Goal: Task Accomplishment & Management: Manage account settings

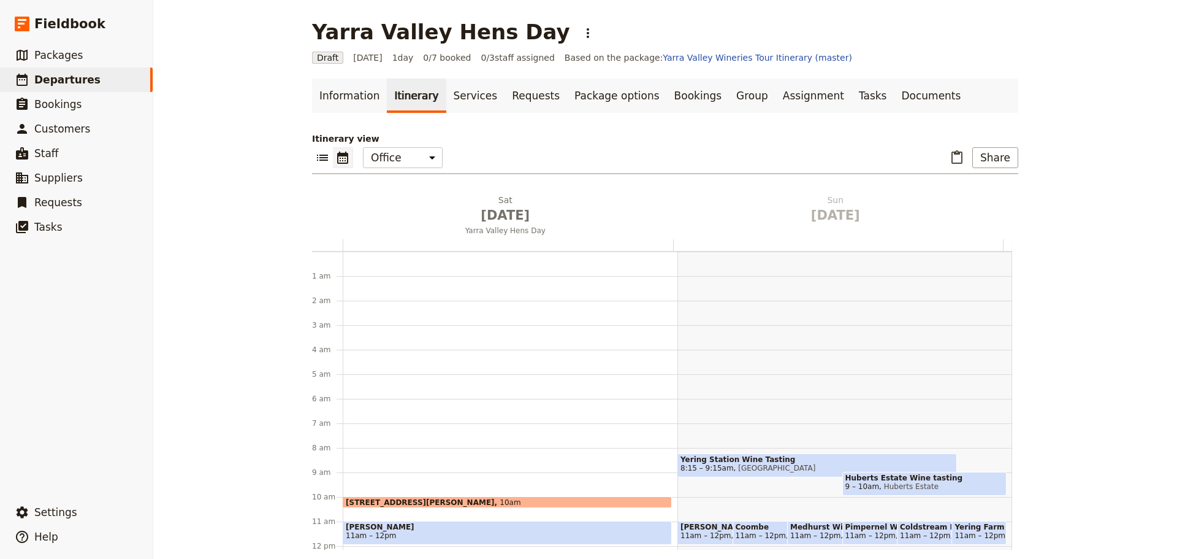
scroll to position [159, 0]
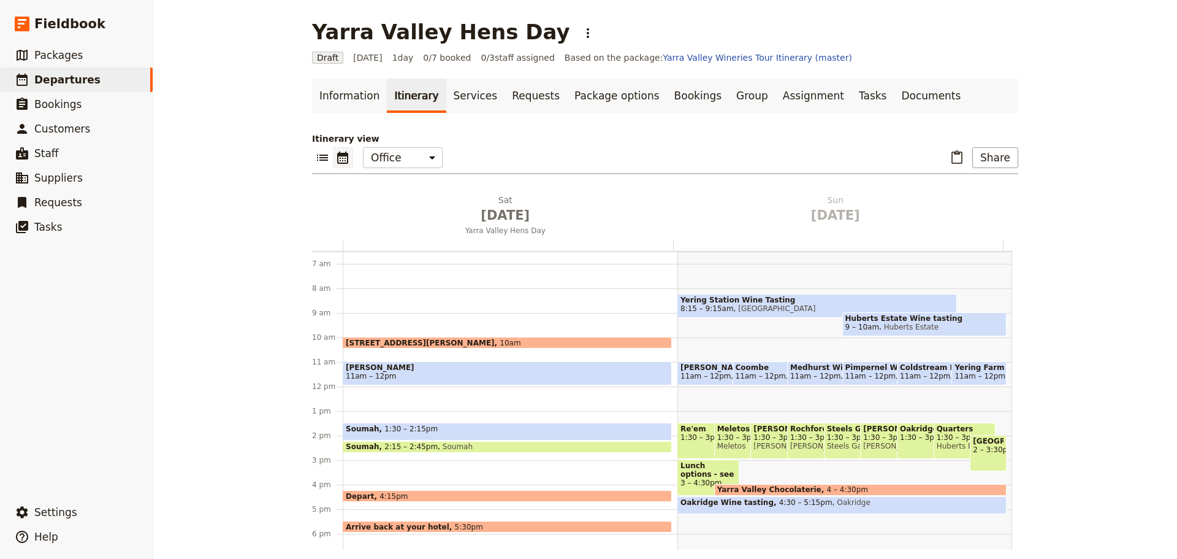
click at [359, 395] on div "[STREET_ADDRESS][PERSON_NAME] 10am [PERSON_NAME] 11am – 12pm Soumah 1:30 – 2:15…" at bounding box center [510, 386] width 335 height 589
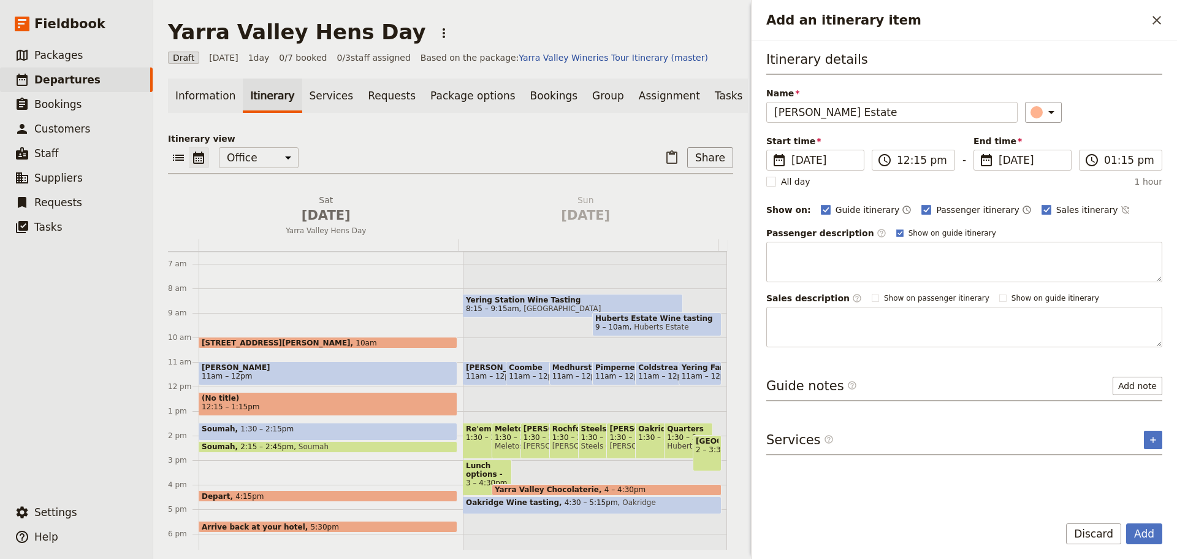
type input "[PERSON_NAME] Estate"
click at [1092, 207] on div "Guide itinerary ​ Passenger itinerary ​ Sales itinerary ​" at bounding box center [991, 209] width 341 height 15
click at [1121, 207] on icon "Time not shown on sales itinerary" at bounding box center [1126, 210] width 10 height 10
click at [898, 233] on polygon "Add an itinerary item" at bounding box center [900, 232] width 5 height 5
click at [896, 228] on input "Show on guide itinerary" at bounding box center [896, 227] width 1 height 1
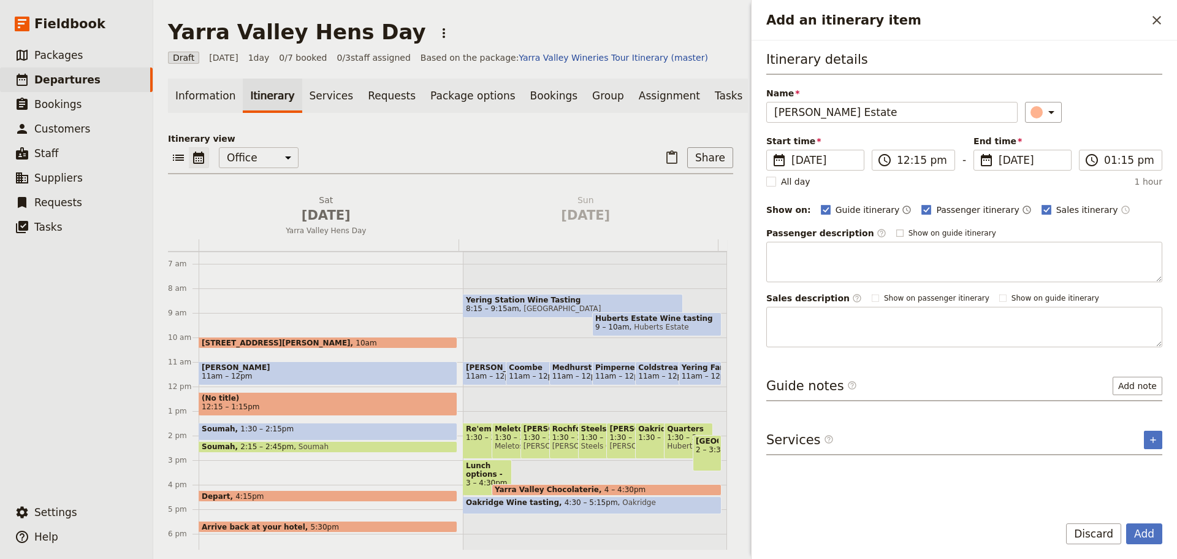
checkbox input "false"
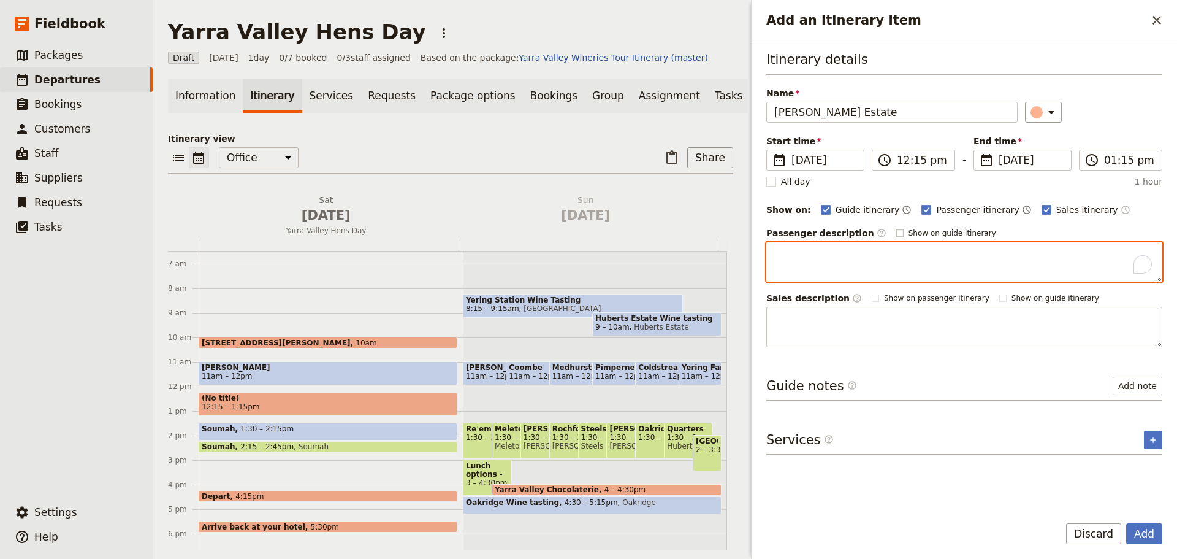
paste textarea "Family-owned and proudly boutique, [PERSON_NAME] Estate is a hidden gem in the …"
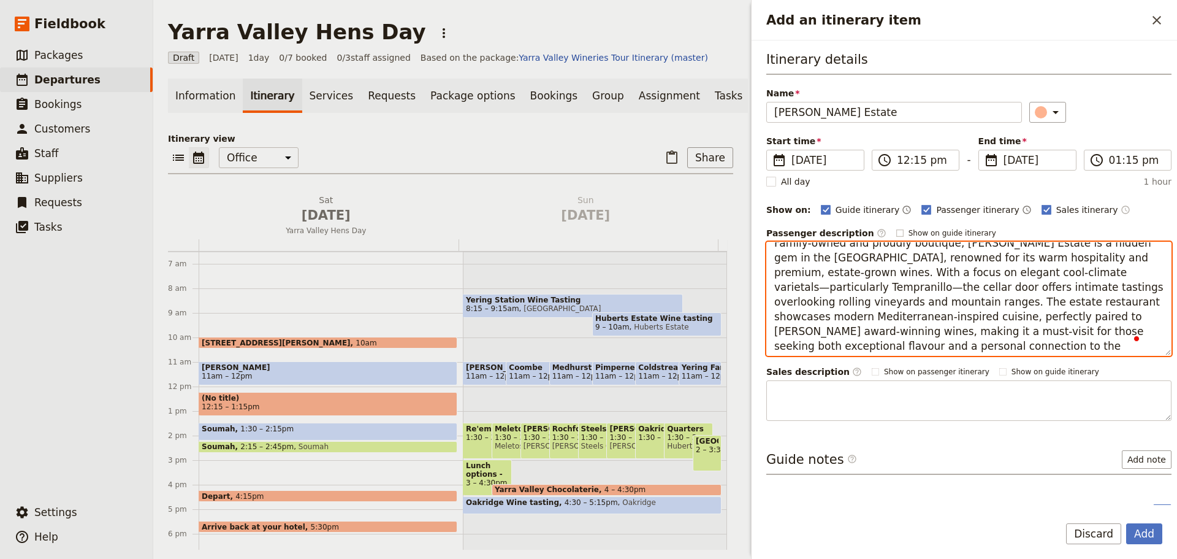
scroll to position [15, 0]
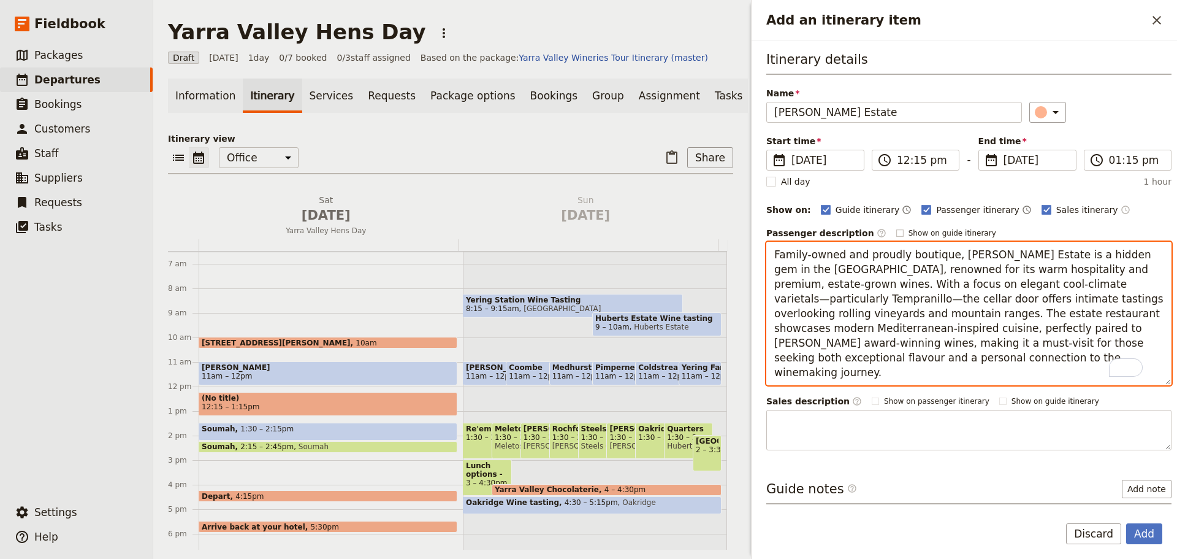
click at [806, 372] on textarea "Family-owned and proudly boutique, [PERSON_NAME] Estate is a hidden gem in the …" at bounding box center [968, 313] width 405 height 143
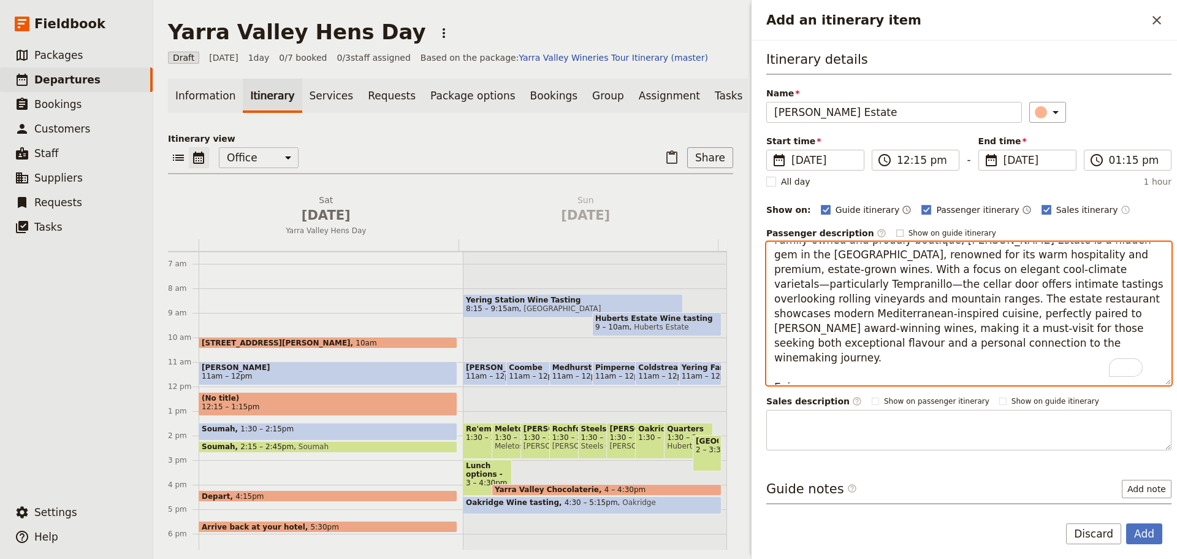
drag, startPoint x: 852, startPoint y: 370, endPoint x: 836, endPoint y: 370, distance: 15.9
click at [852, 370] on textarea "Family-owned and proudly boutique, [PERSON_NAME] Estate is a hidden gem in the …" at bounding box center [968, 313] width 405 height 143
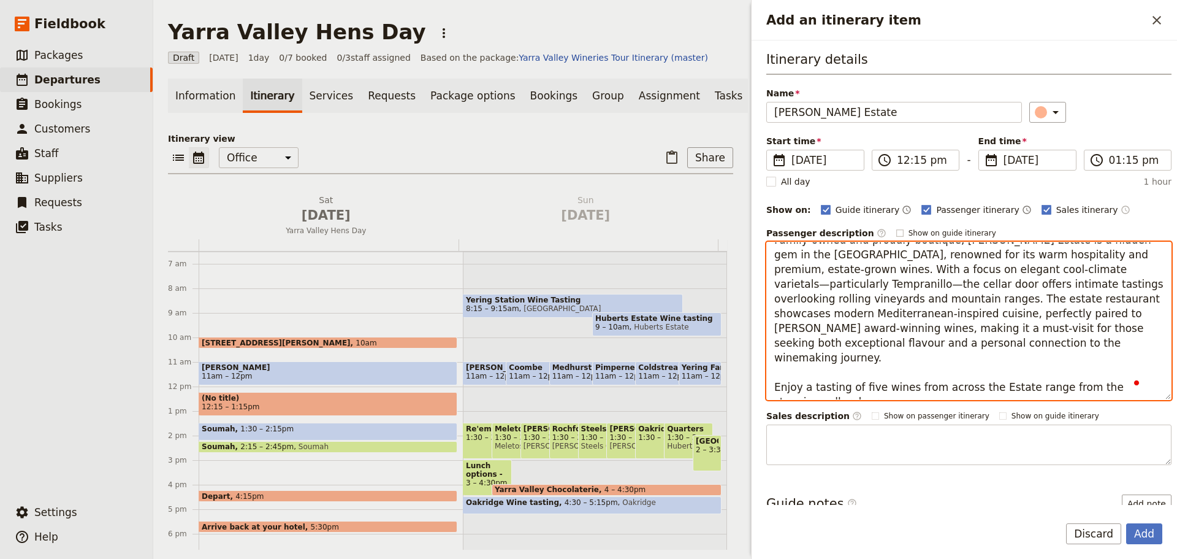
type textarea "Family-owned and proudly boutique, [PERSON_NAME] Estate is a hidden gem in the …"
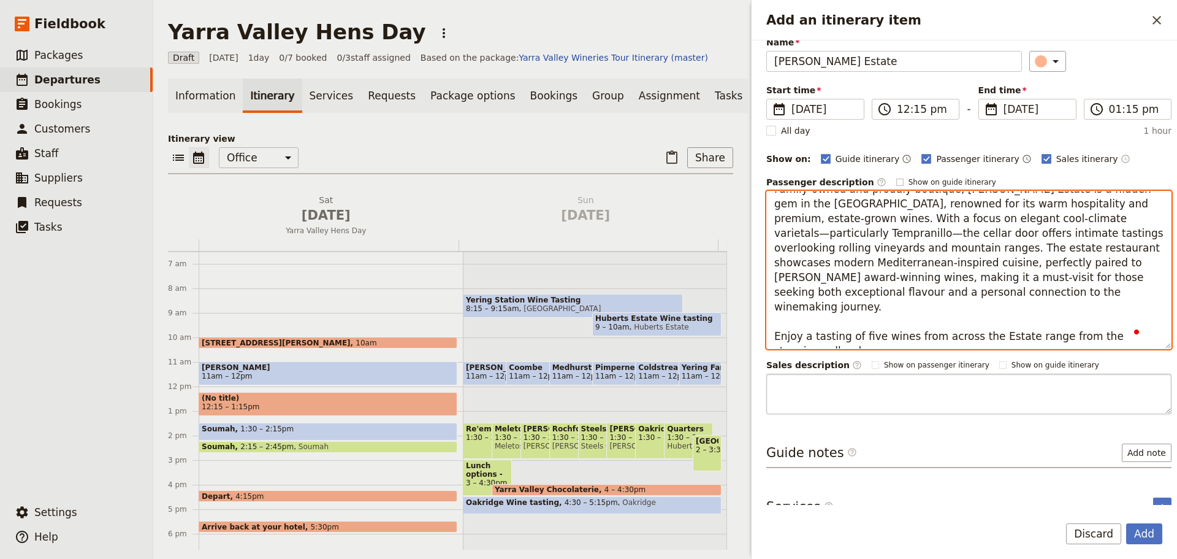
scroll to position [77, 0]
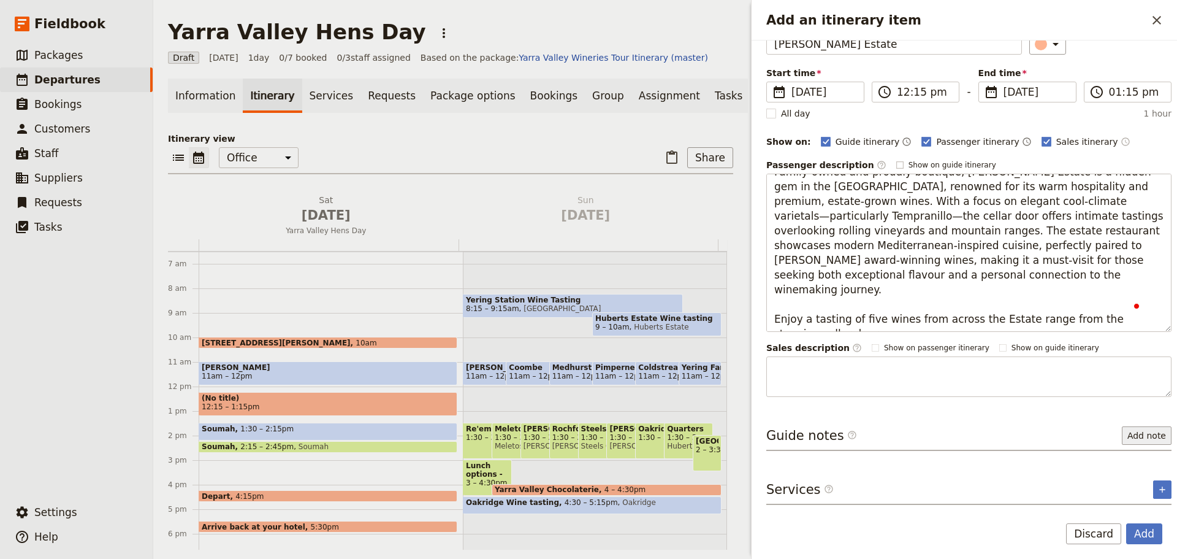
click at [1134, 429] on button "Add note" at bounding box center [1147, 435] width 50 height 18
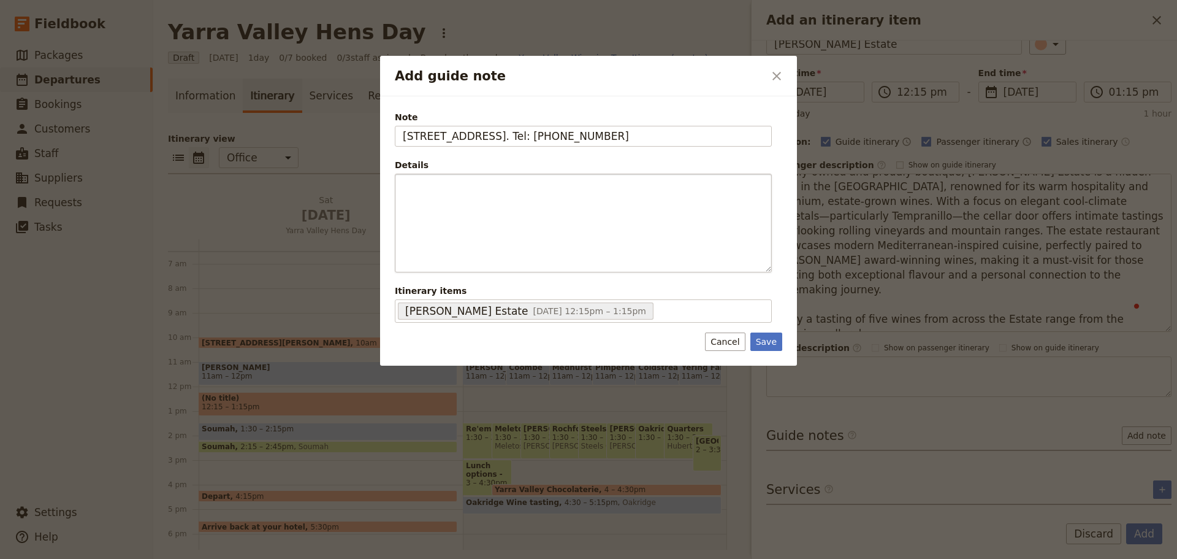
type input "[STREET_ADDRESS]. Tel: [PHONE_NUMBER]"
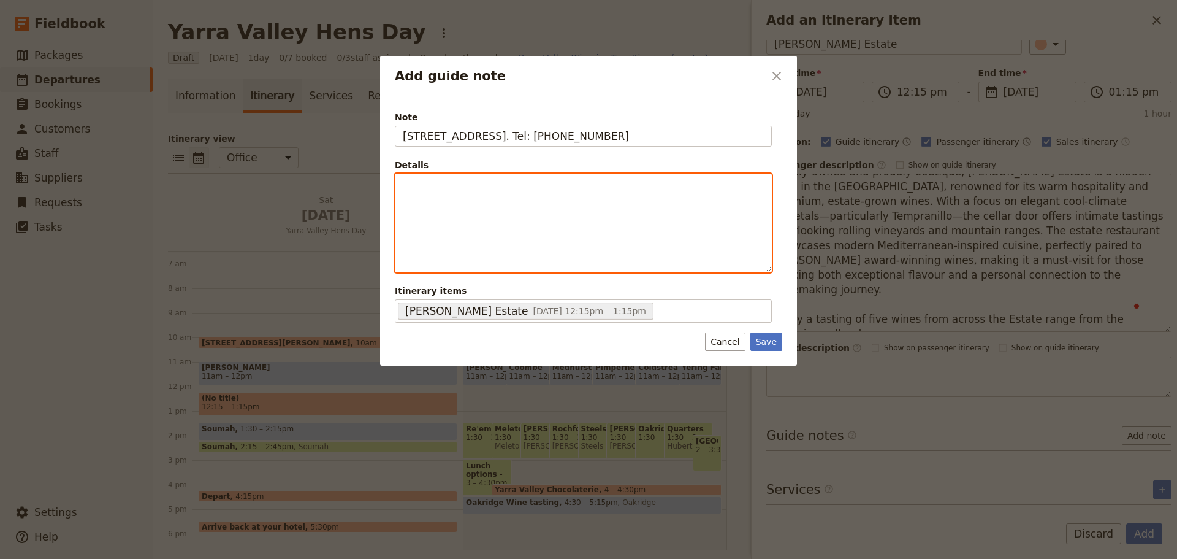
click at [552, 198] on div "Add guide note" at bounding box center [583, 222] width 376 height 97
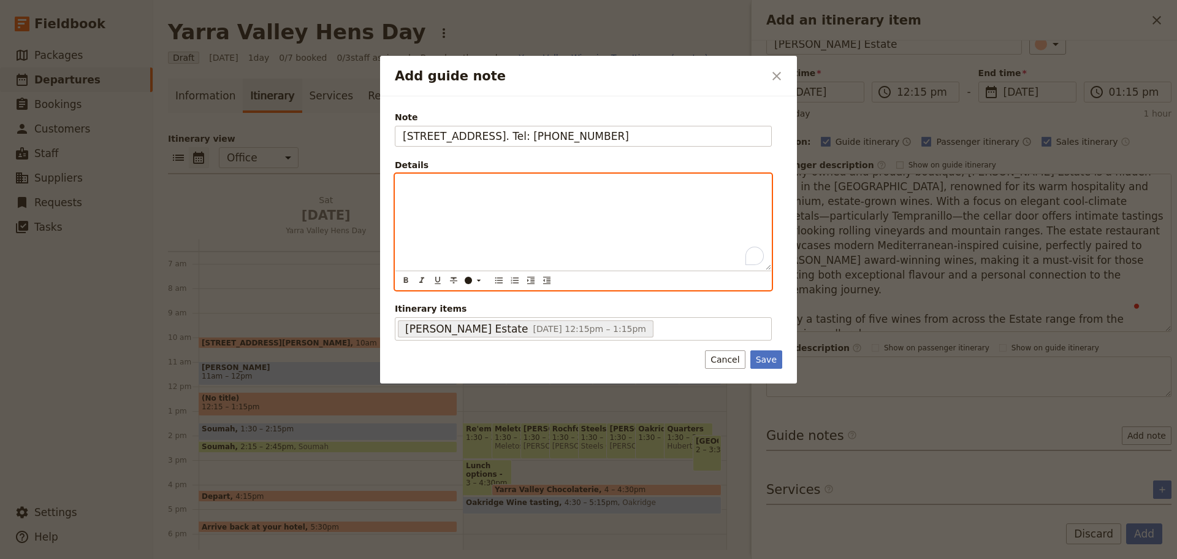
scroll to position [67, 0]
click at [501, 286] on button "​" at bounding box center [498, 279] width 13 height 13
click at [494, 185] on li "To enrich screen reader interactions, please activate Accessibility in Grammarl…" at bounding box center [592, 185] width 341 height 12
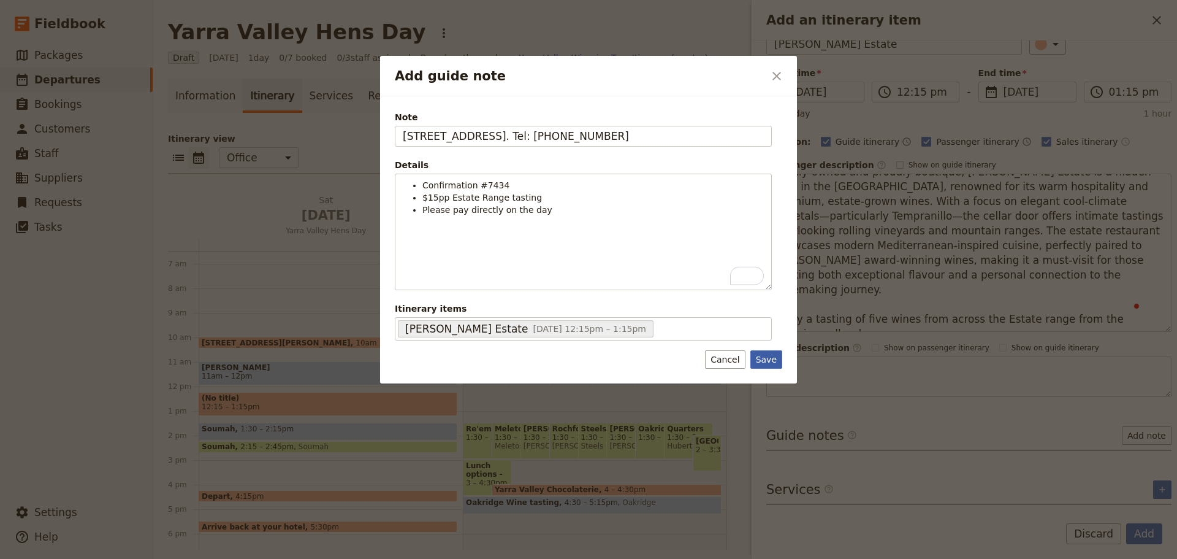
click at [761, 359] on button "Save" at bounding box center [766, 359] width 32 height 18
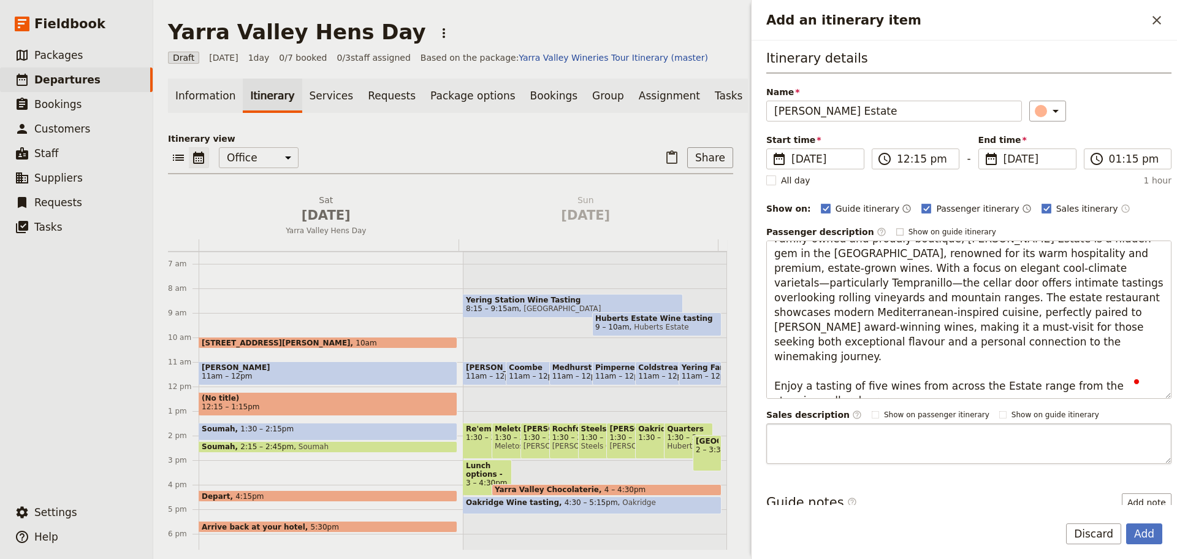
scroll to position [0, 0]
click at [1048, 114] on icon "Add an itinerary item" at bounding box center [1055, 112] width 15 height 15
click at [1026, 168] on div "button" at bounding box center [1029, 167] width 12 height 12
click at [1141, 525] on button "Add" at bounding box center [1144, 533] width 36 height 21
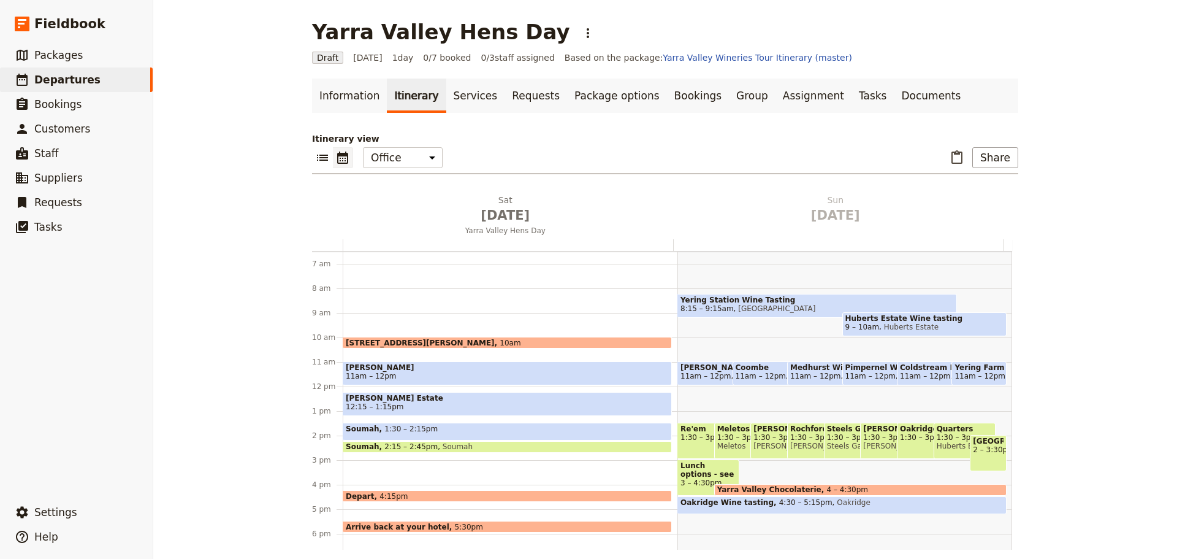
click at [502, 427] on div "Soumah 1:30 – 2:15pm" at bounding box center [507, 431] width 329 height 18
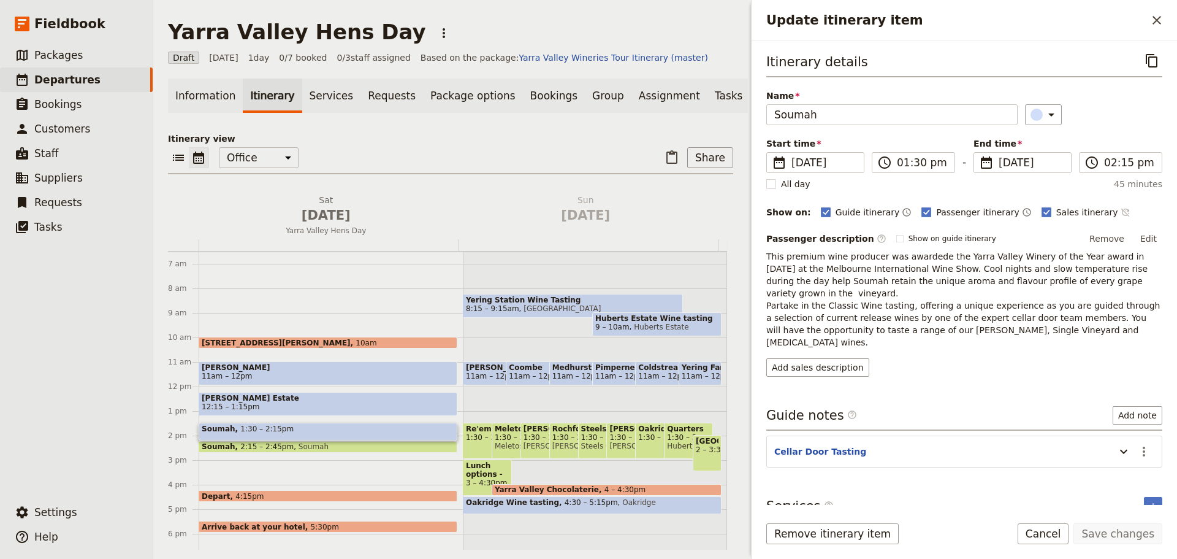
click at [1121, 208] on icon "Time not shown on sales itinerary" at bounding box center [1125, 212] width 8 height 8
click at [1145, 237] on button "Edit" at bounding box center [1149, 238] width 28 height 18
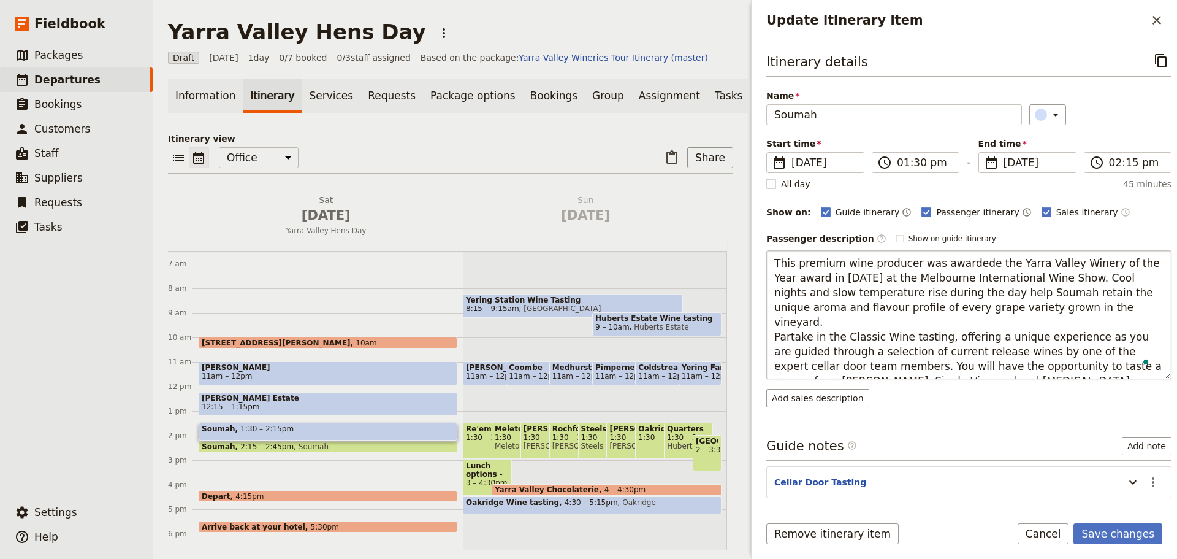
click at [970, 264] on textarea "This premium wine producer was awardede the Yarra Valley Winery of the Year awa…" at bounding box center [968, 314] width 405 height 129
click at [1069, 311] on textarea "This premium wine producer was awarded the Yarra Valley Winery of the Year awar…" at bounding box center [968, 314] width 405 height 129
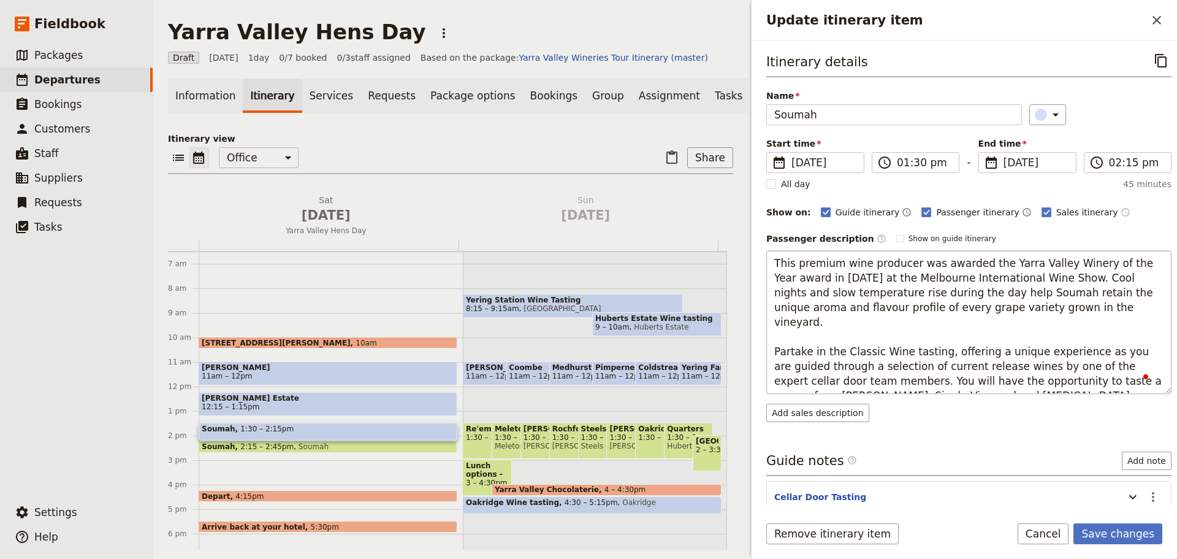
click at [1056, 371] on textarea "This premium wine producer was awarded the Yarra Valley Winery of the Year awar…" at bounding box center [968, 321] width 405 height 143
type textarea "This premium wine producer was awarded the Yarra Valley Winery of the Year awar…"
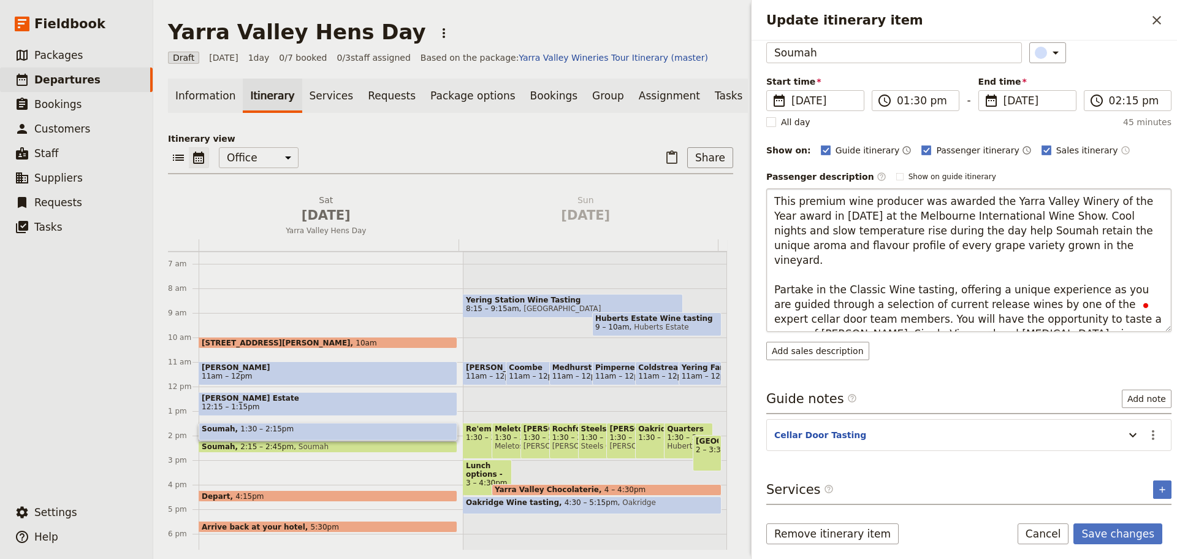
scroll to position [71, 0]
click at [1126, 425] on button "Update itinerary item" at bounding box center [1133, 434] width 20 height 20
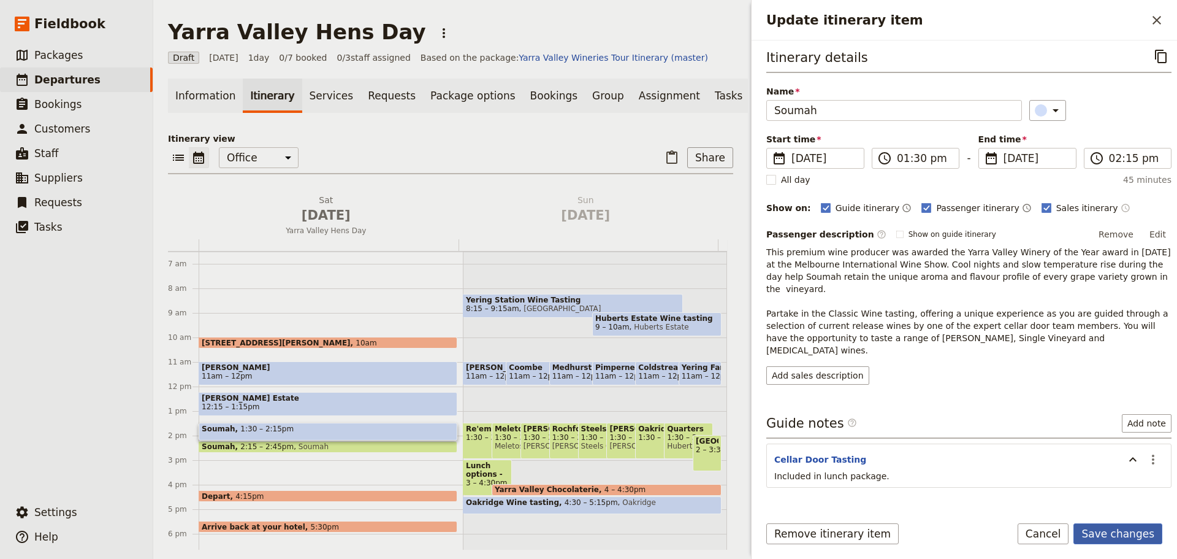
click at [1127, 530] on button "Save changes" at bounding box center [1117, 533] width 89 height 21
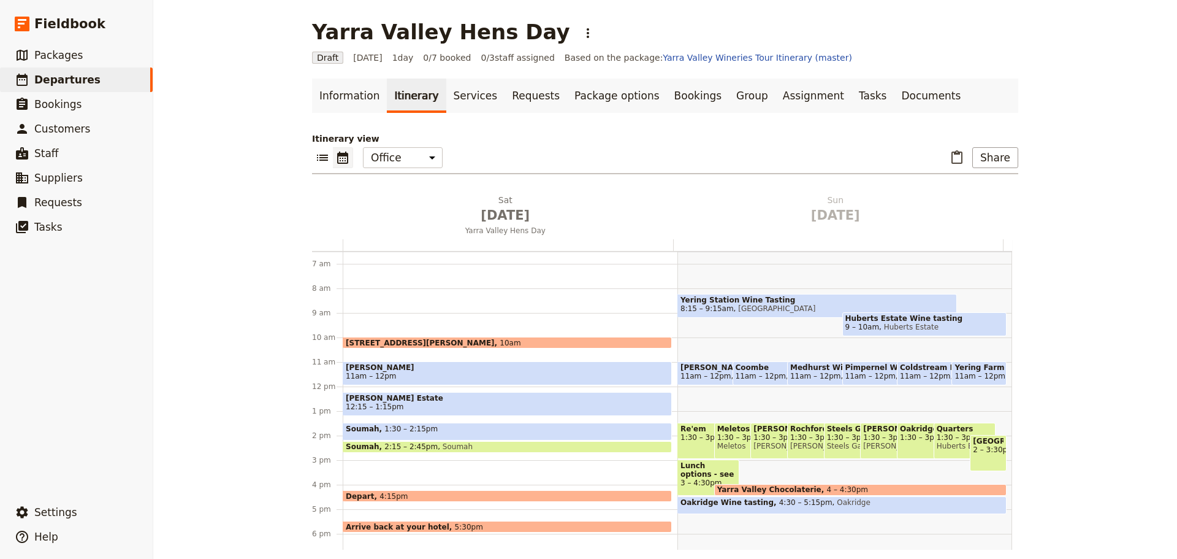
click at [389, 444] on span "2:15 – 2:45pm" at bounding box center [410, 446] width 53 height 9
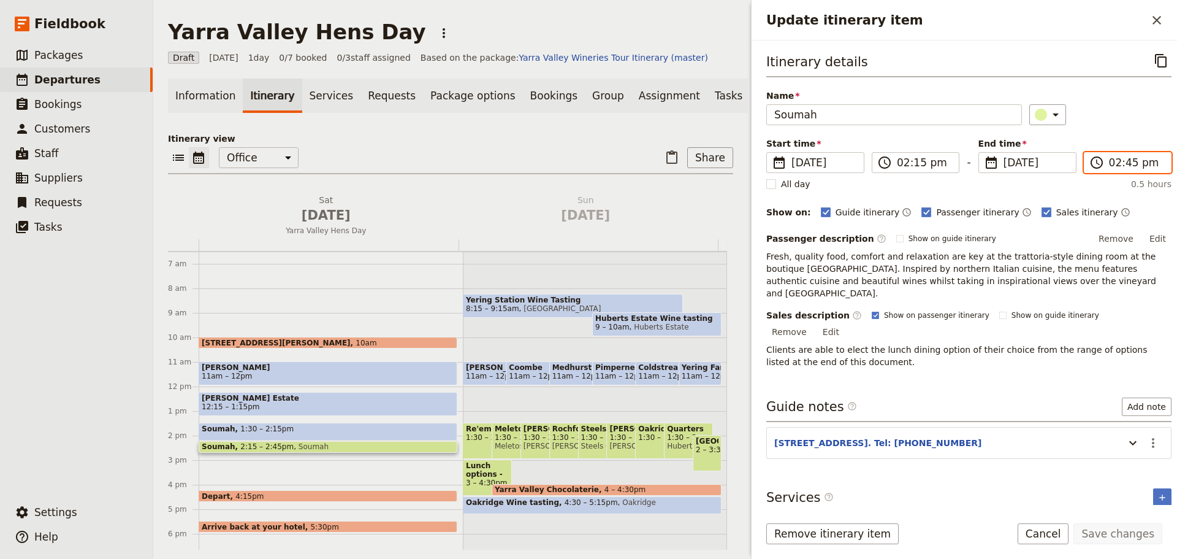
click at [1109, 169] on input "02:45 pm" at bounding box center [1136, 162] width 55 height 15
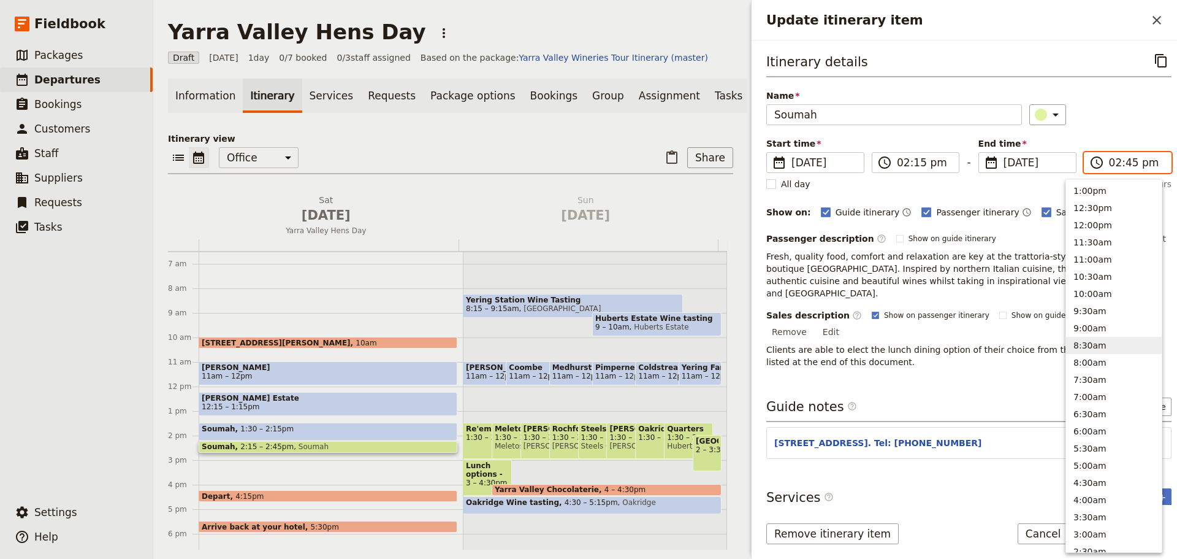
scroll to position [238, 0]
click at [1104, 201] on button "4:30pm ( 2h, 15m )" at bounding box center [1114, 193] width 96 height 17
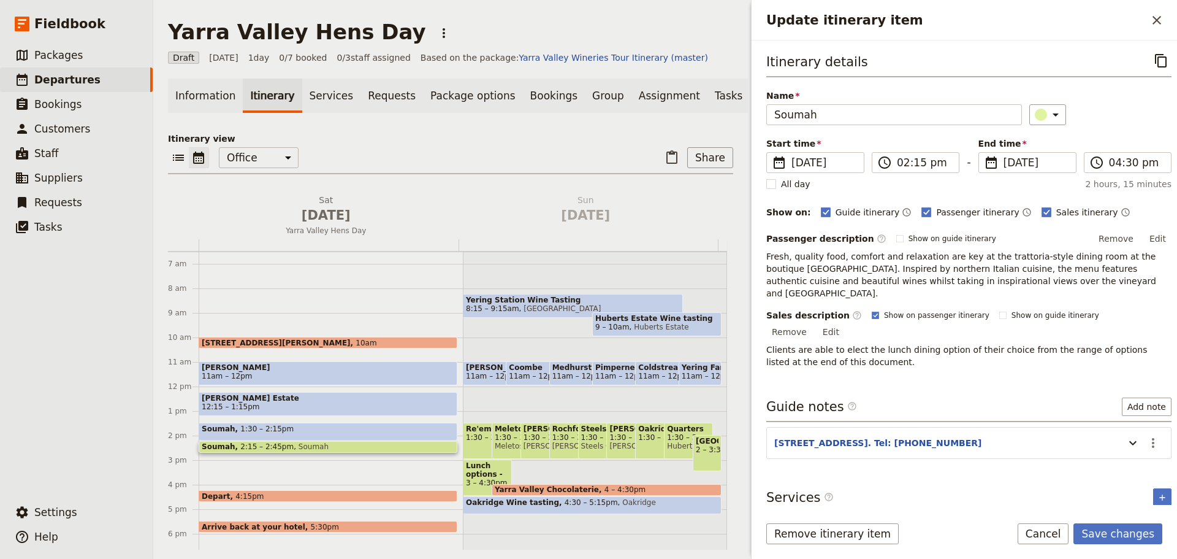
click at [1124, 175] on div "Start time ​ [DATE] [DATE] [DATE] 14:15 ​ 02:15 pm - End time ​ [DATE] [DATE] […" at bounding box center [968, 163] width 405 height 53
click at [1126, 165] on input "04:30 pm" at bounding box center [1136, 162] width 55 height 15
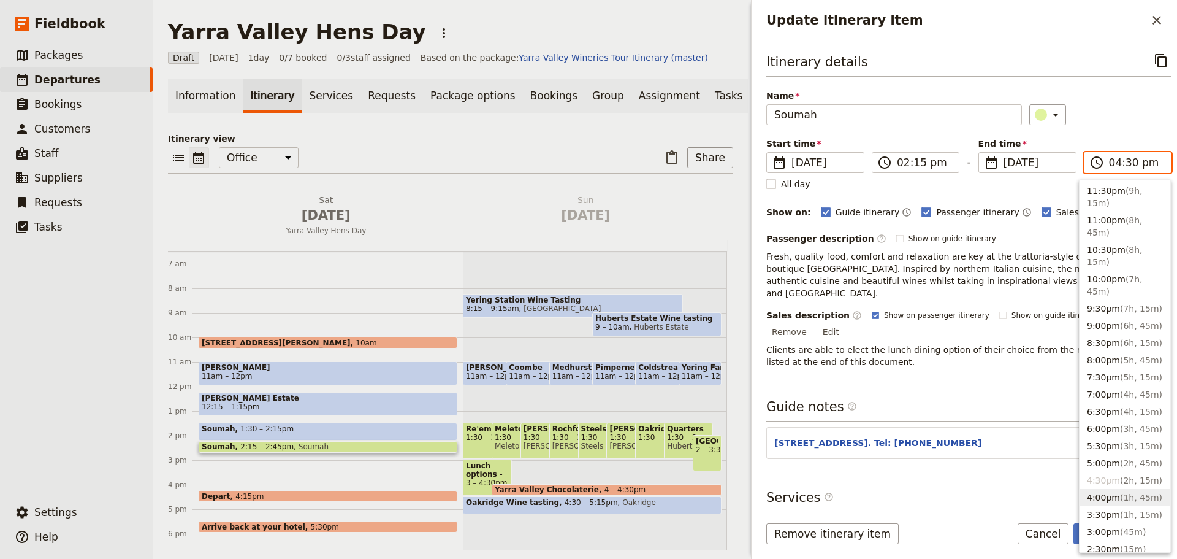
click at [1120, 501] on span "( 1h, 45m )" at bounding box center [1141, 497] width 42 height 10
type input "04:00 pm"
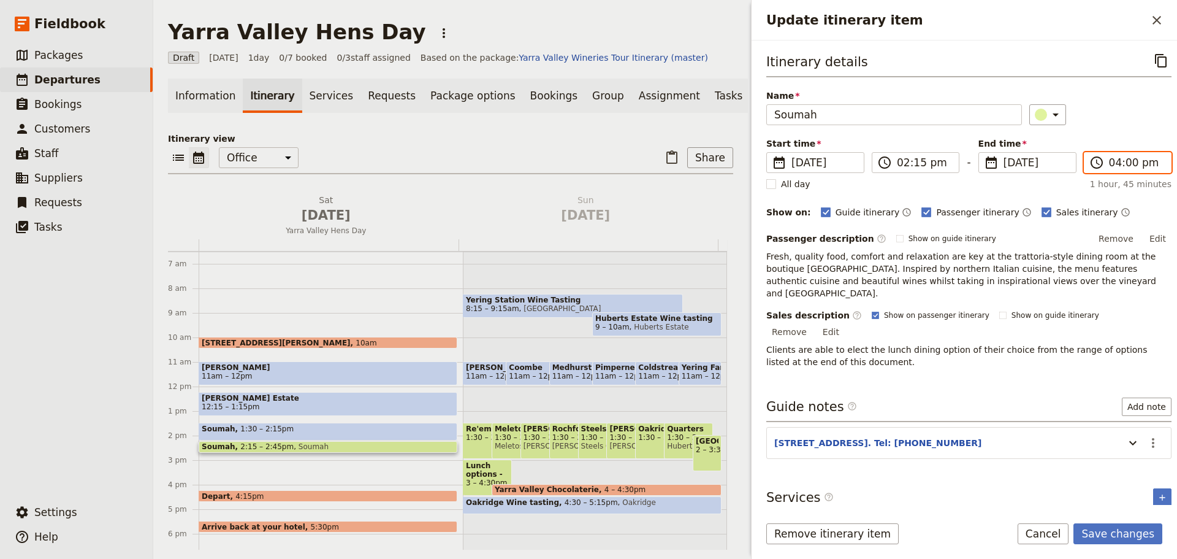
click at [298, 438] on div "Soumah 1:30 – 2:15pm" at bounding box center [328, 431] width 259 height 18
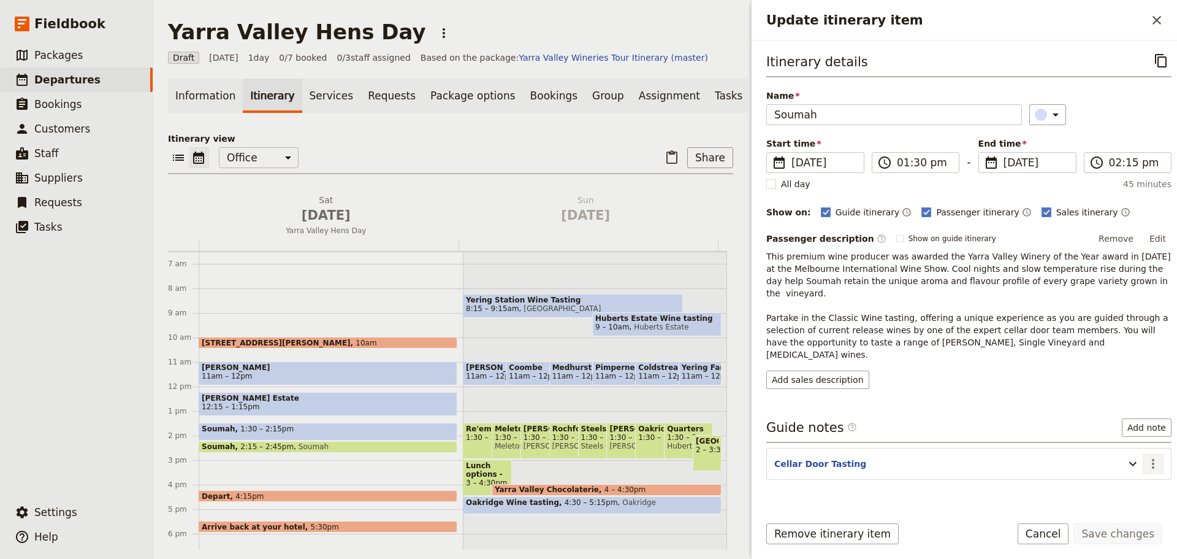
click at [1152, 459] on icon "Actions" at bounding box center [1153, 464] width 2 height 10
click at [1131, 464] on span "Edit note" at bounding box center [1117, 465] width 57 height 12
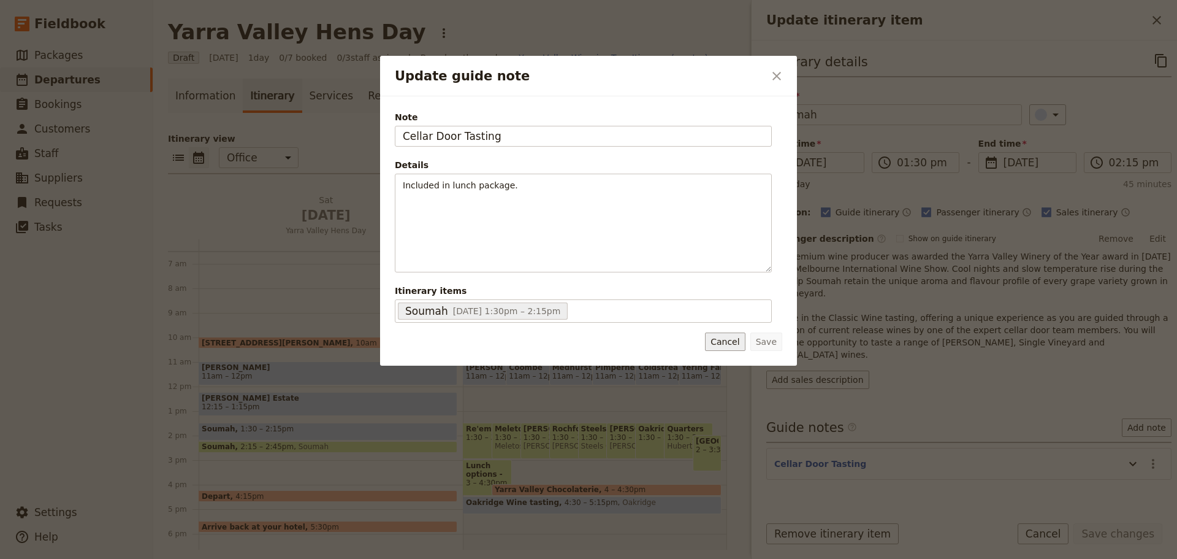
click at [727, 347] on button "Cancel" at bounding box center [725, 341] width 40 height 18
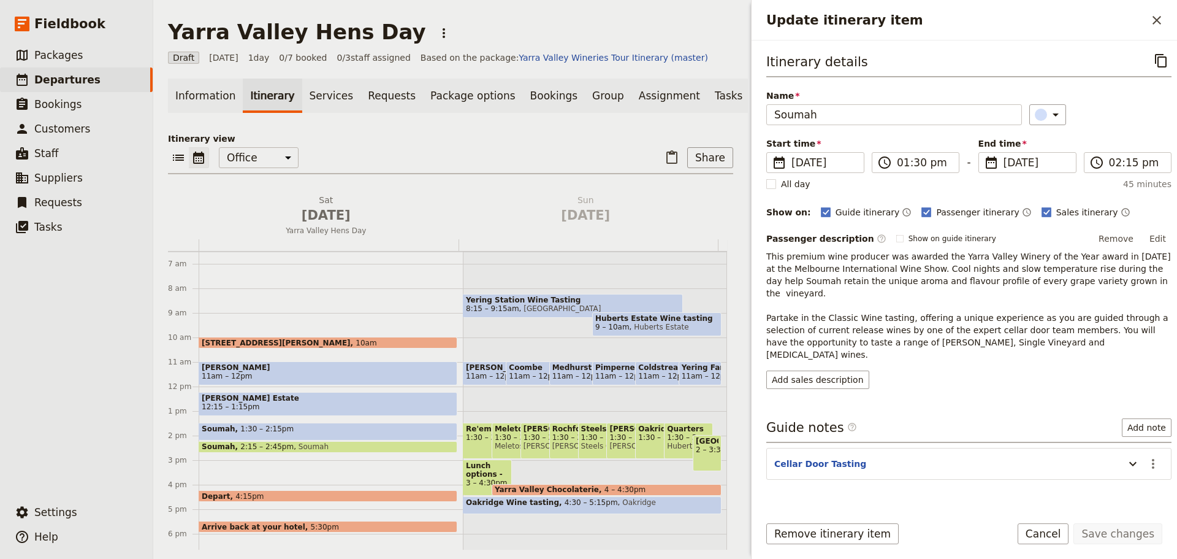
click at [309, 449] on div "Soumah 2:15 – 2:45pm Soumah" at bounding box center [328, 447] width 259 height 12
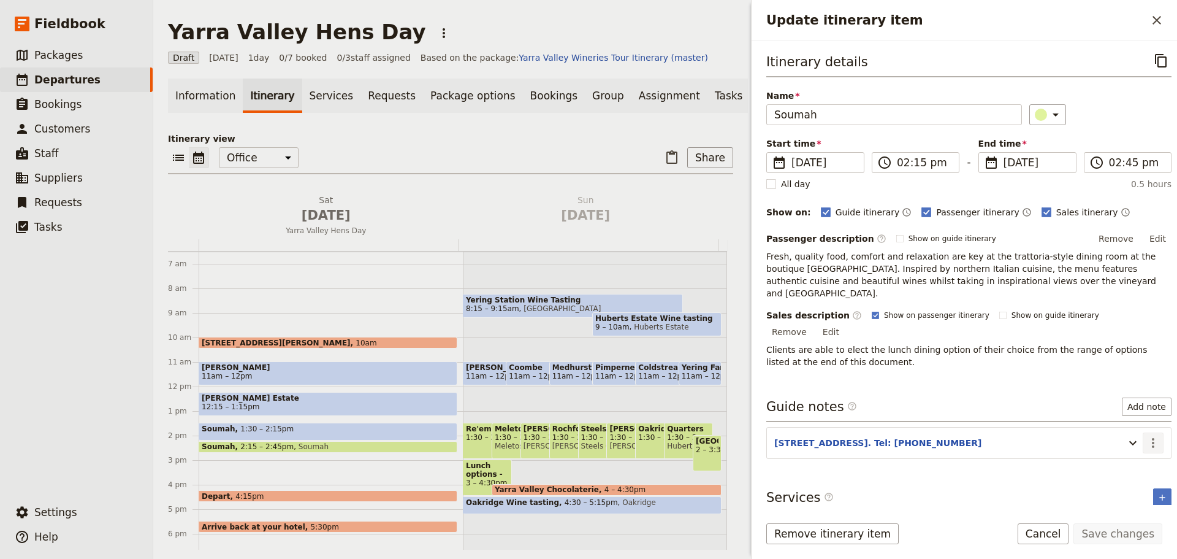
click at [1149, 435] on icon "Actions" at bounding box center [1153, 442] width 15 height 15
click at [1137, 441] on span "Edit note" at bounding box center [1117, 443] width 57 height 12
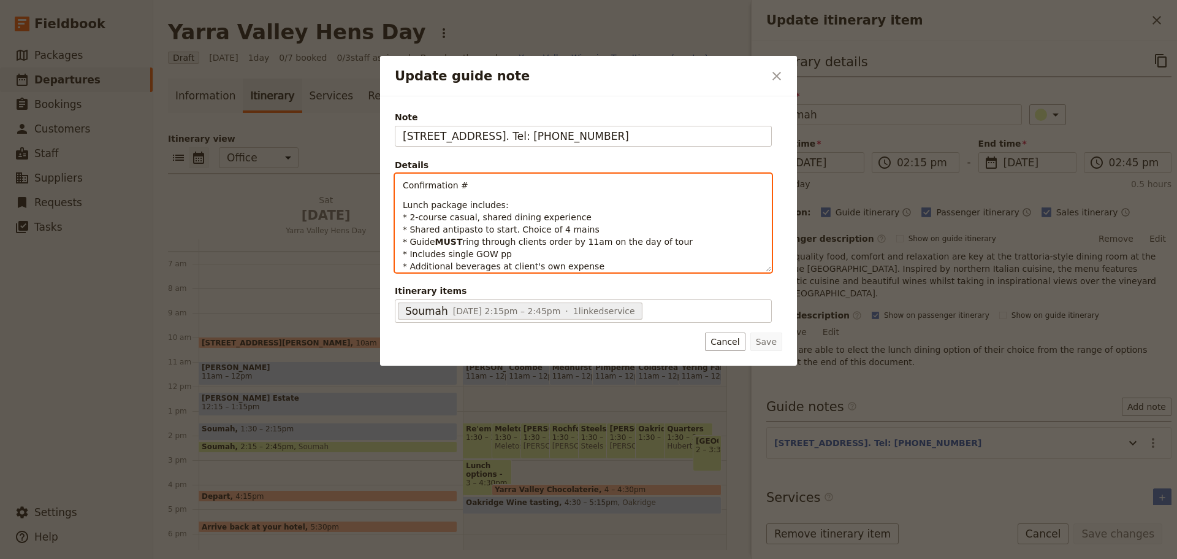
click at [477, 188] on p "Confirmation #" at bounding box center [583, 185] width 361 height 12
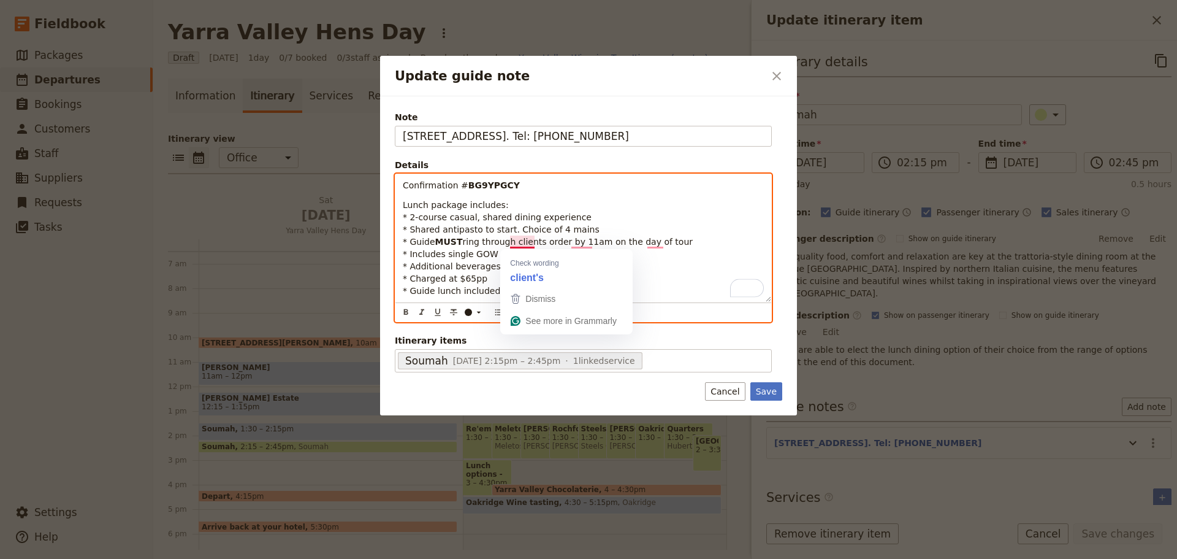
drag, startPoint x: 444, startPoint y: 244, endPoint x: 439, endPoint y: 234, distance: 11.0
click at [444, 243] on strong "MUST" at bounding box center [449, 242] width 28 height 10
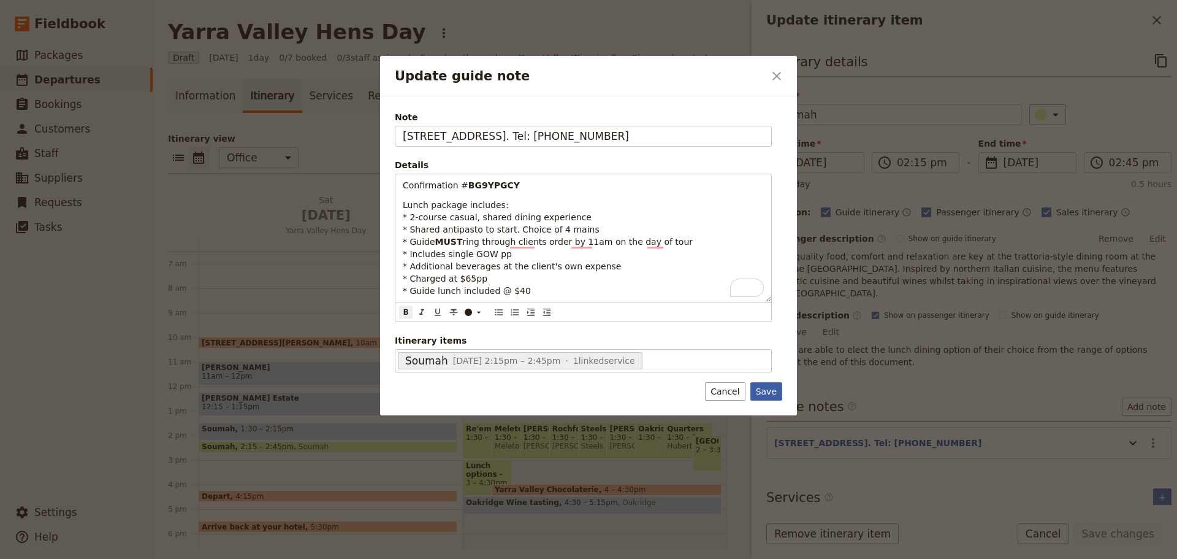
click at [766, 395] on button "Save" at bounding box center [766, 391] width 32 height 18
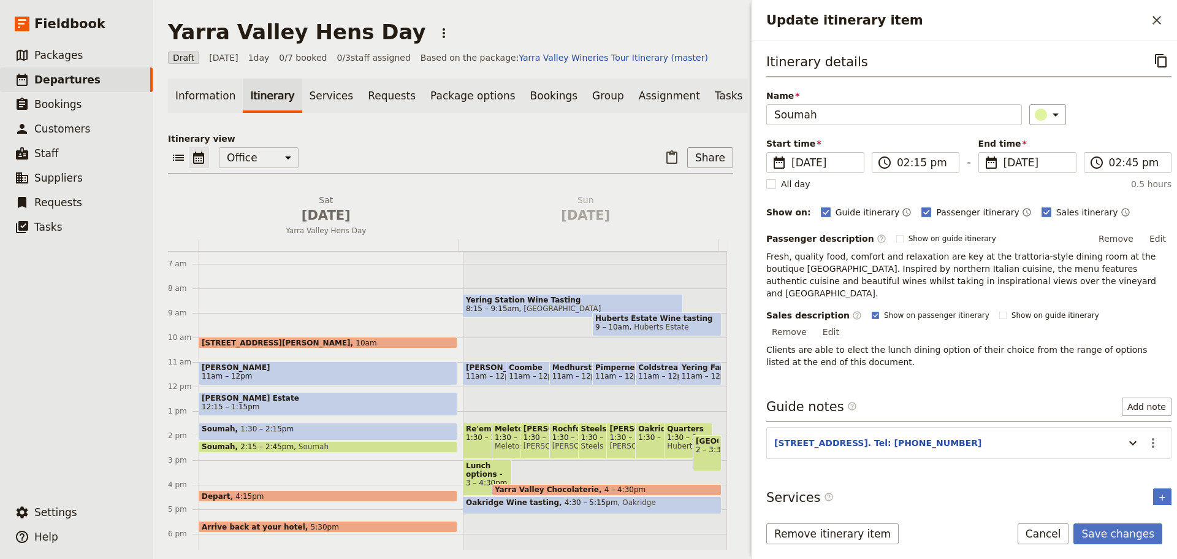
drag, startPoint x: 240, startPoint y: 437, endPoint x: 251, endPoint y: 436, distance: 10.4
click at [240, 437] on span "1:30 – 2:15pm" at bounding box center [266, 431] width 53 height 14
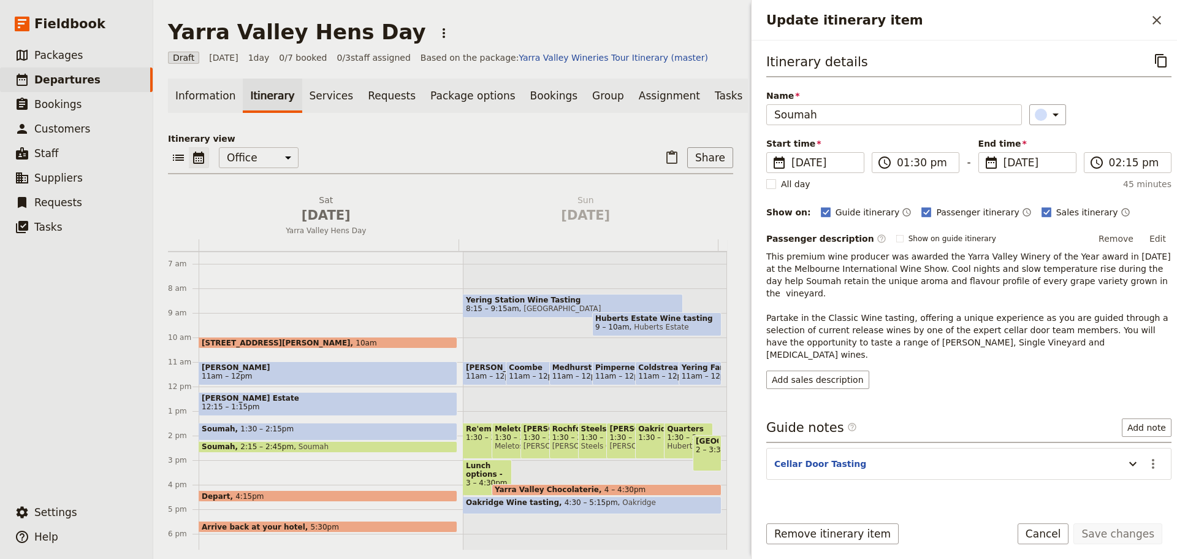
click at [294, 451] on span "Soumah" at bounding box center [311, 446] width 35 height 9
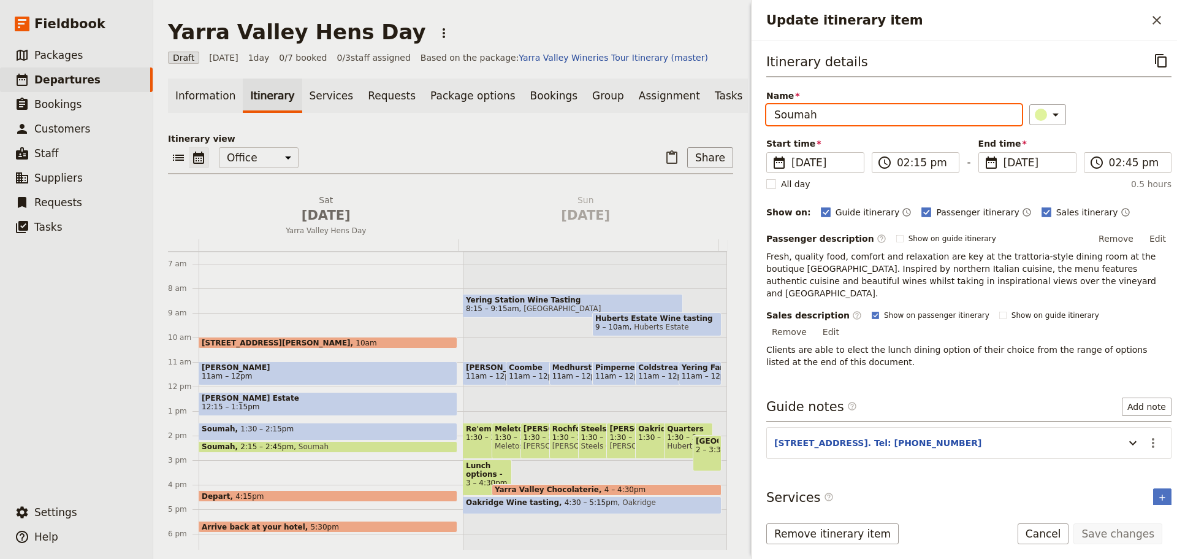
click at [839, 113] on input "Soumah" at bounding box center [894, 114] width 256 height 21
click at [278, 431] on div "Soumah 1:30 – 2:15pm" at bounding box center [328, 431] width 259 height 18
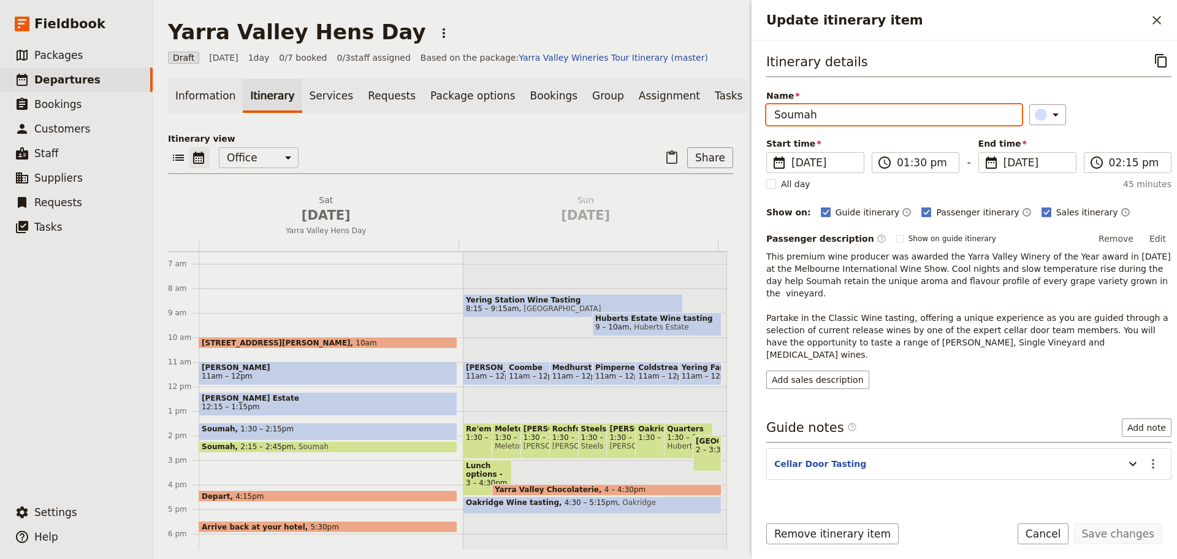
click at [874, 109] on input "Soumah" at bounding box center [894, 114] width 256 height 21
type input "Soumah"
click at [258, 451] on span "2:15 – 2:45pm" at bounding box center [266, 446] width 53 height 9
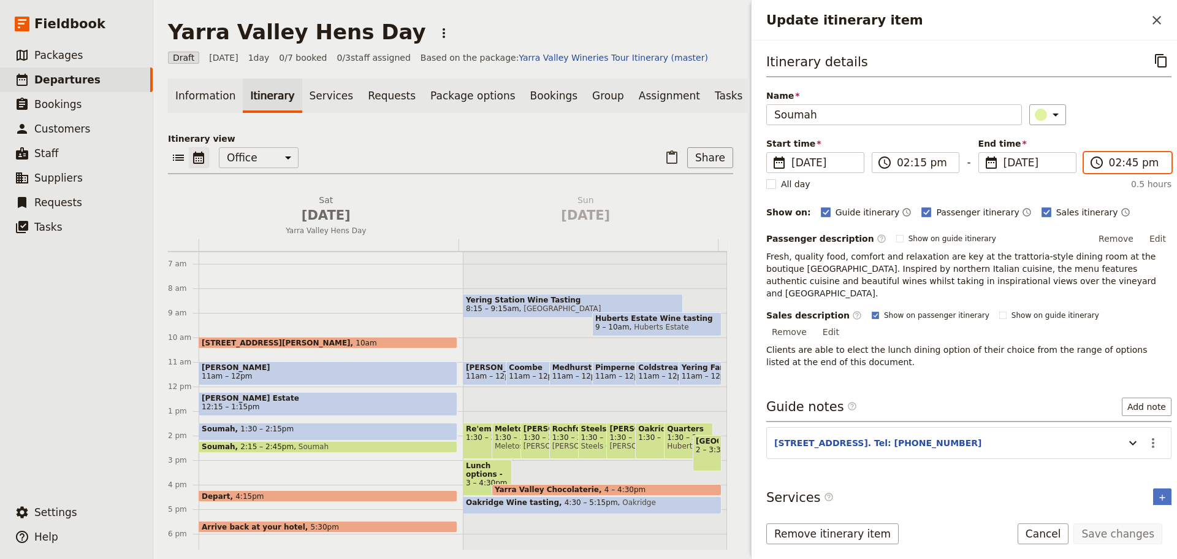
click at [1109, 169] on input "02:45 pm" at bounding box center [1136, 162] width 55 height 15
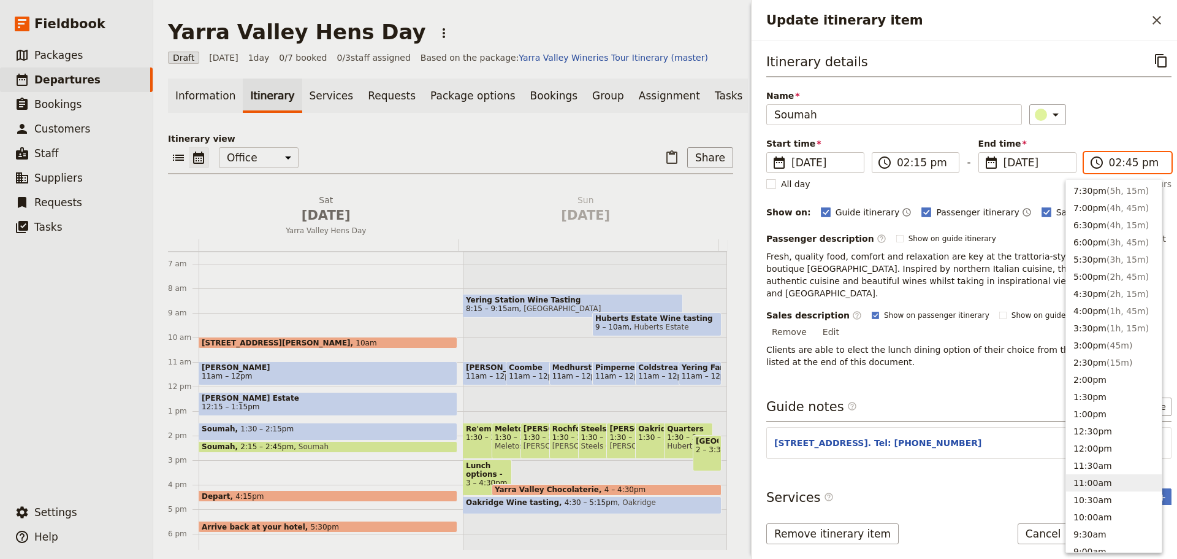
scroll to position [128, 0]
click at [1096, 324] on button "4:00pm ( 1h, 45m )" at bounding box center [1114, 320] width 96 height 17
type input "04:00 pm"
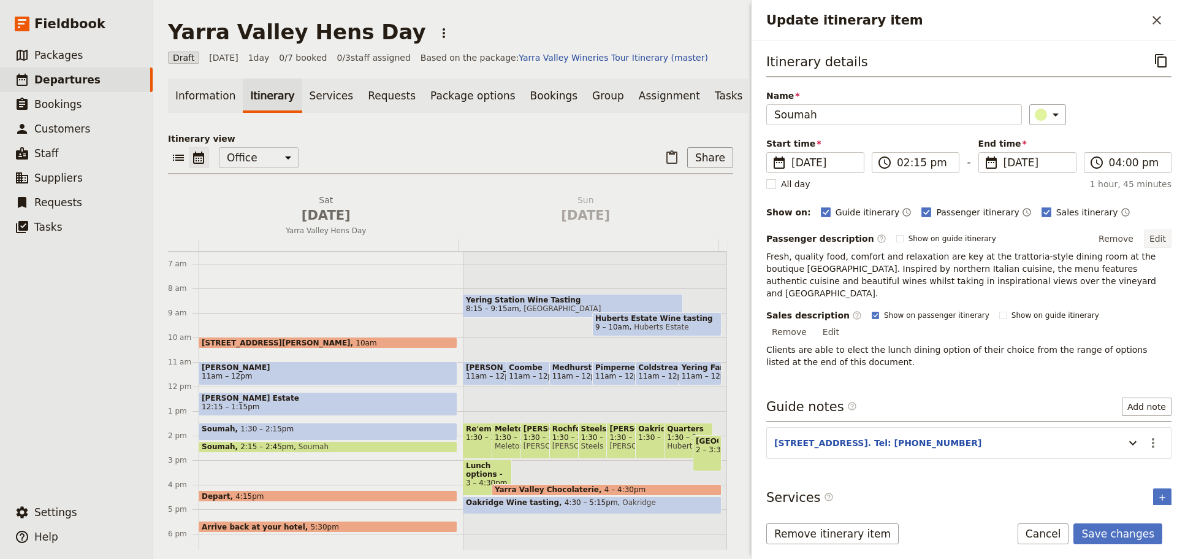
click at [1153, 240] on button "Edit" at bounding box center [1158, 238] width 28 height 18
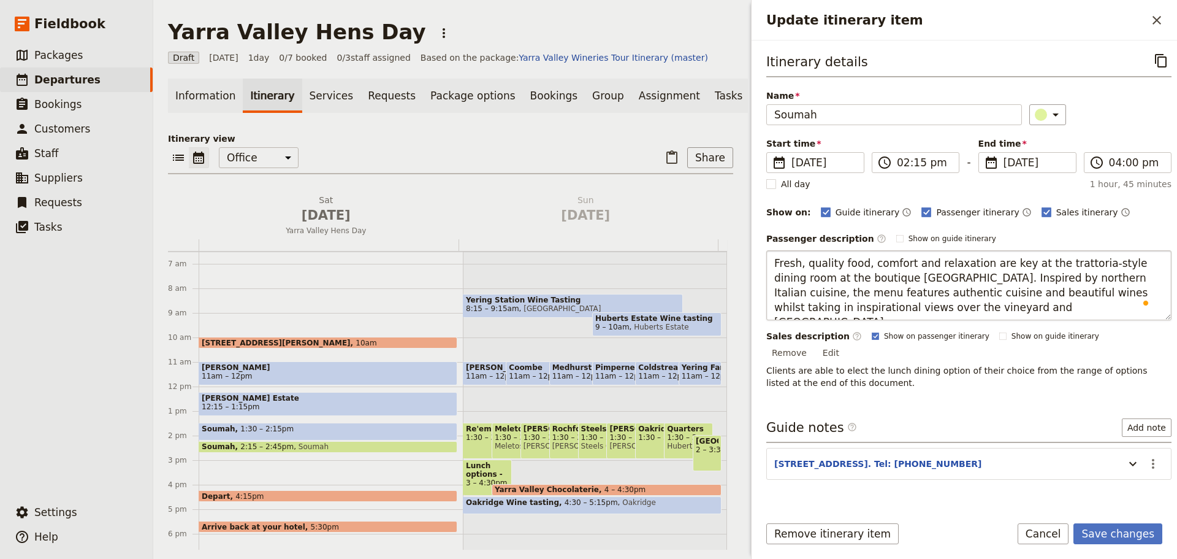
click at [776, 265] on textarea "Fresh, quality food, comfort and relaxation are key at the trattoria-style dini…" at bounding box center [968, 285] width 405 height 70
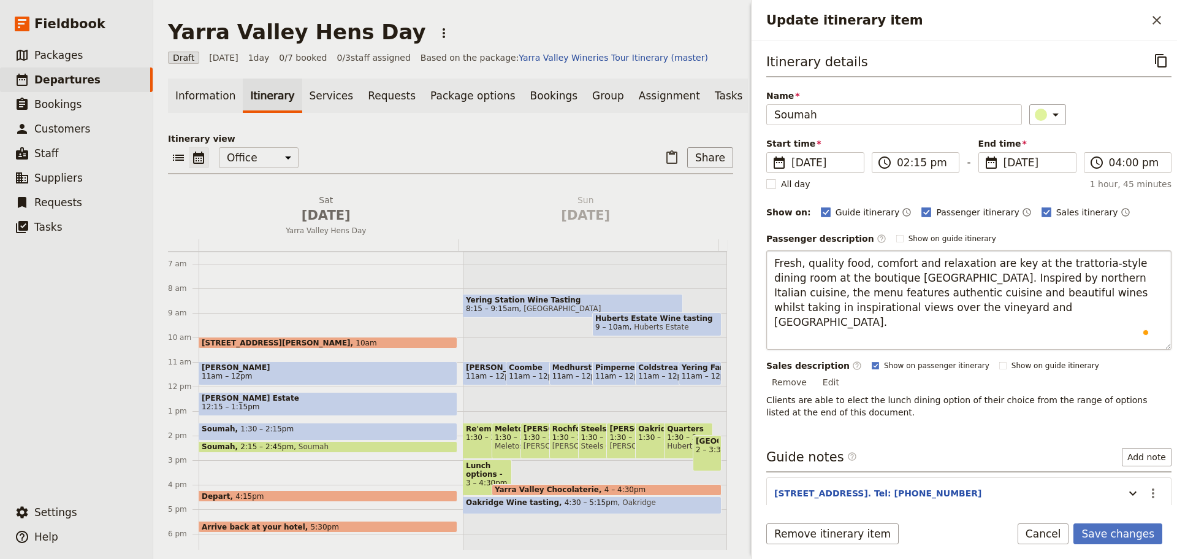
click at [782, 259] on textarea "Fresh, quality food, comfort and relaxation are key at the trattoria-style dini…" at bounding box center [968, 299] width 405 height 99
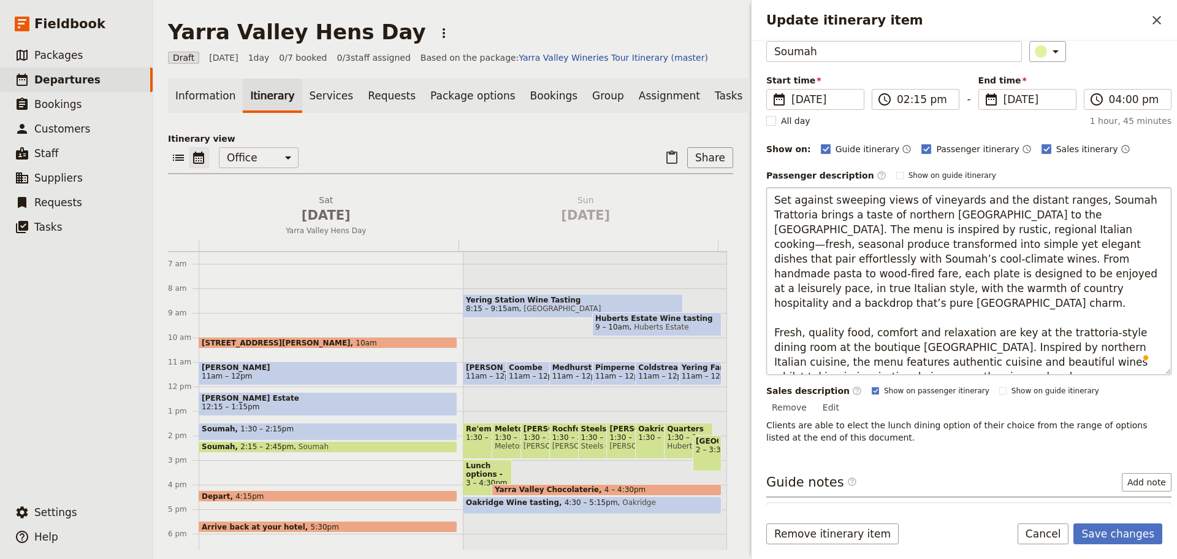
scroll to position [123, 0]
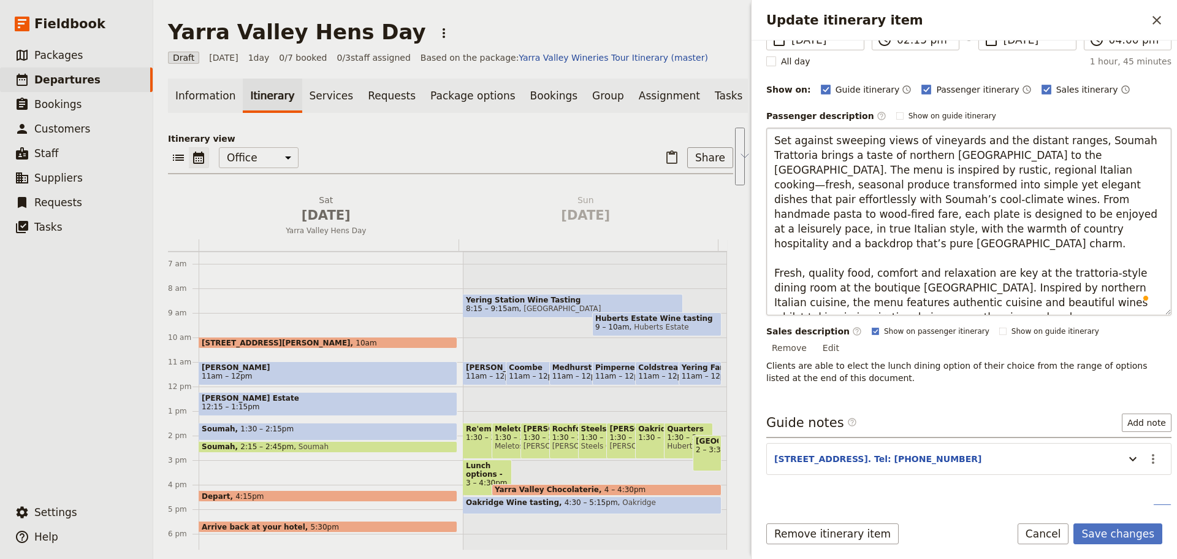
drag, startPoint x: 1002, startPoint y: 308, endPoint x: 768, endPoint y: 260, distance: 239.0
click at [768, 260] on textarea "Set against sweeping views of vineyards and the distant ranges, Soumah Trattori…" at bounding box center [968, 222] width 405 height 188
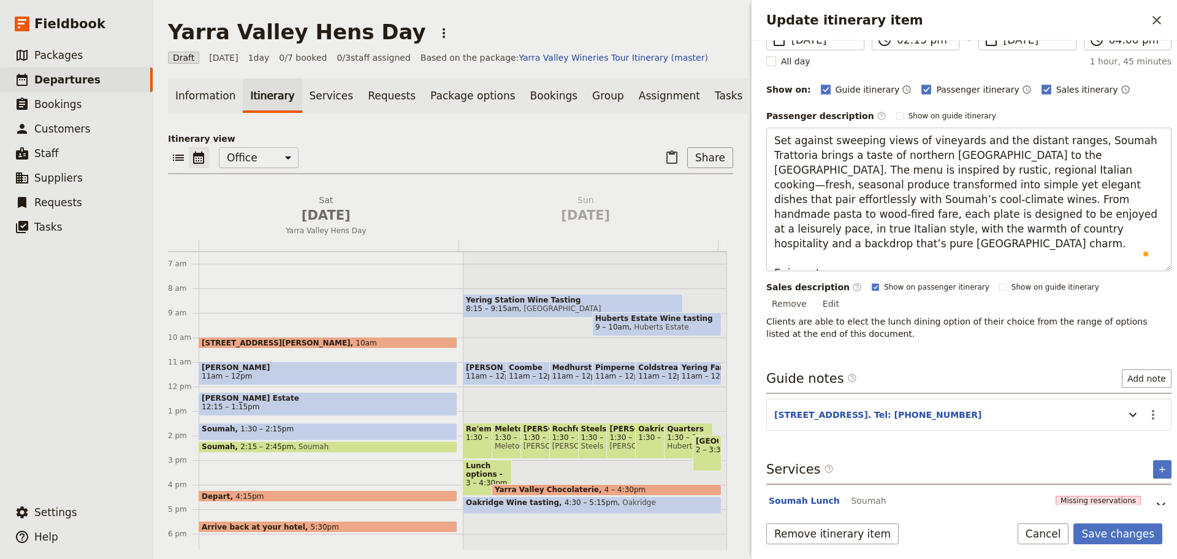
type textarea "Set against sweeping views of vineyards and the distant ranges, Soumah Trattori…"
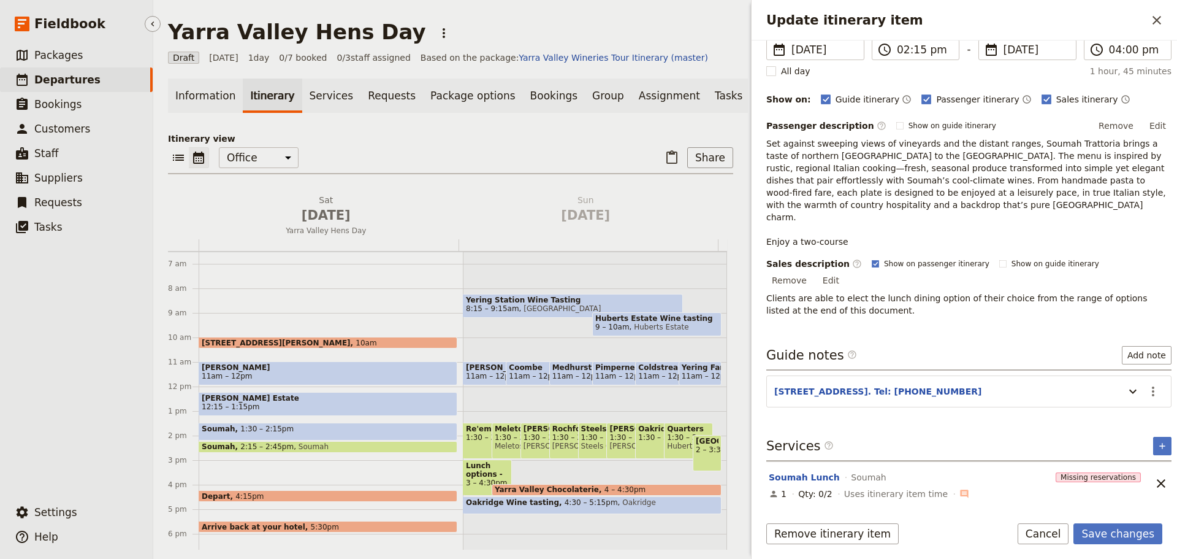
scroll to position [87, 0]
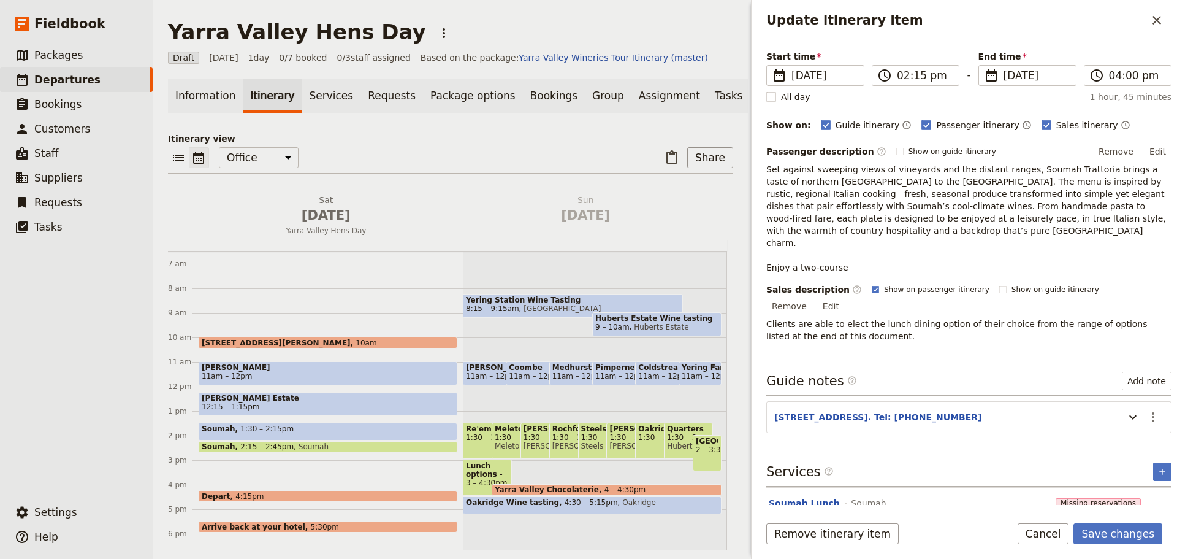
drag, startPoint x: 1152, startPoint y: 150, endPoint x: 1145, endPoint y: 151, distance: 6.8
click at [1152, 150] on button "Edit" at bounding box center [1158, 151] width 28 height 18
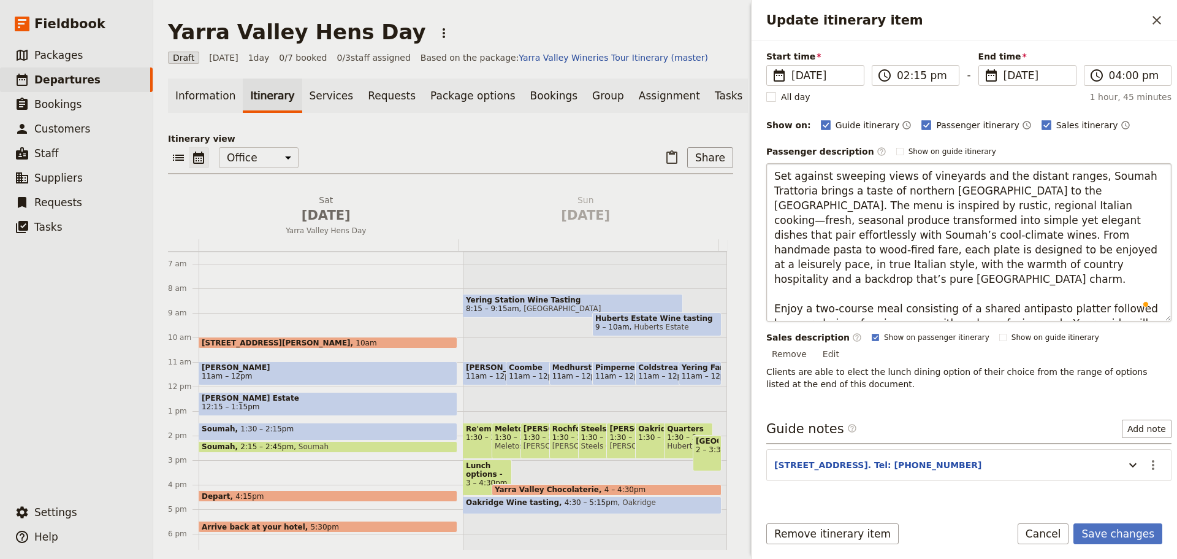
type textarea "Set against sweeping views of vineyards and the distant ranges, Soumah Trattori…"
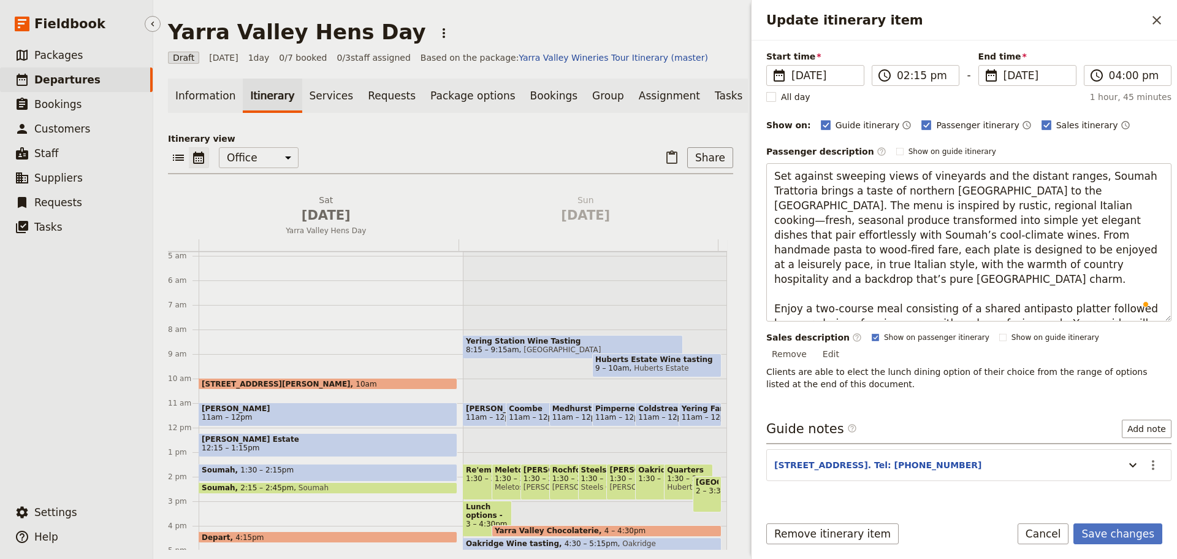
scroll to position [0, 0]
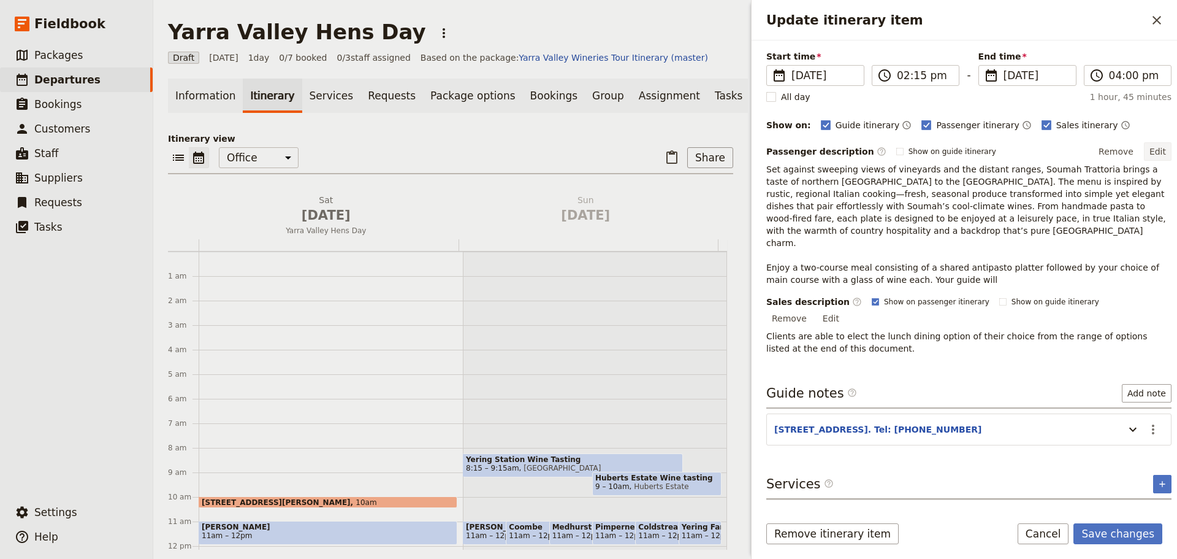
click at [1146, 150] on button "Edit" at bounding box center [1158, 151] width 28 height 18
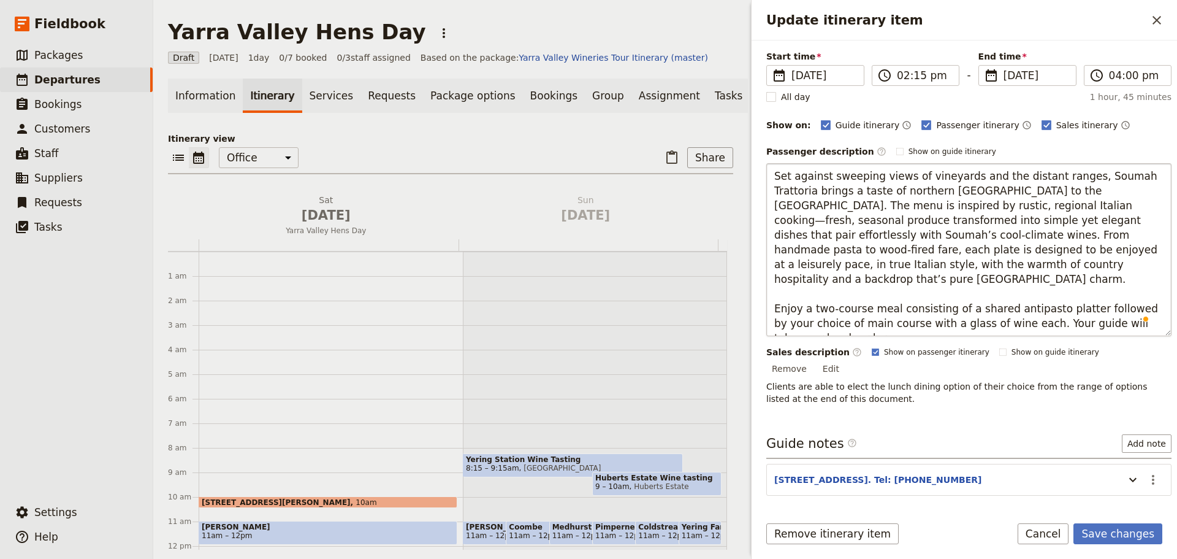
scroll to position [87, 0]
type textarea "Set against sweeping views of vineyards and the distant ranges, Soumah Trattori…"
click at [1123, 416] on div "Itinerary details ​ Name Soumah ​ Start time ​ [DATE] [DATE] [DATE] 14:15 ​ 02:…" at bounding box center [968, 189] width 405 height 453
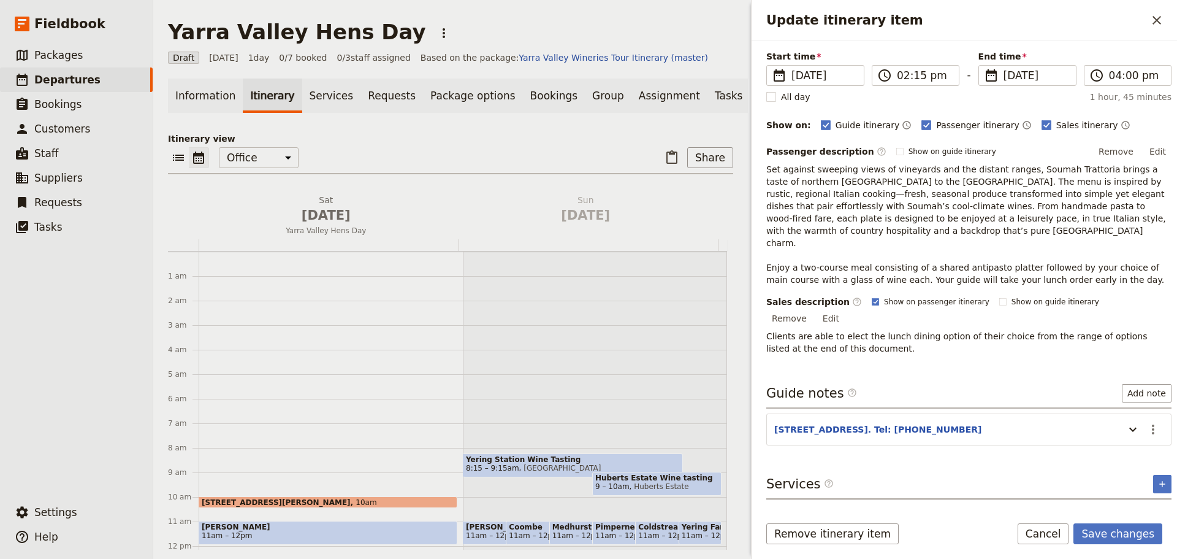
scroll to position [99, 0]
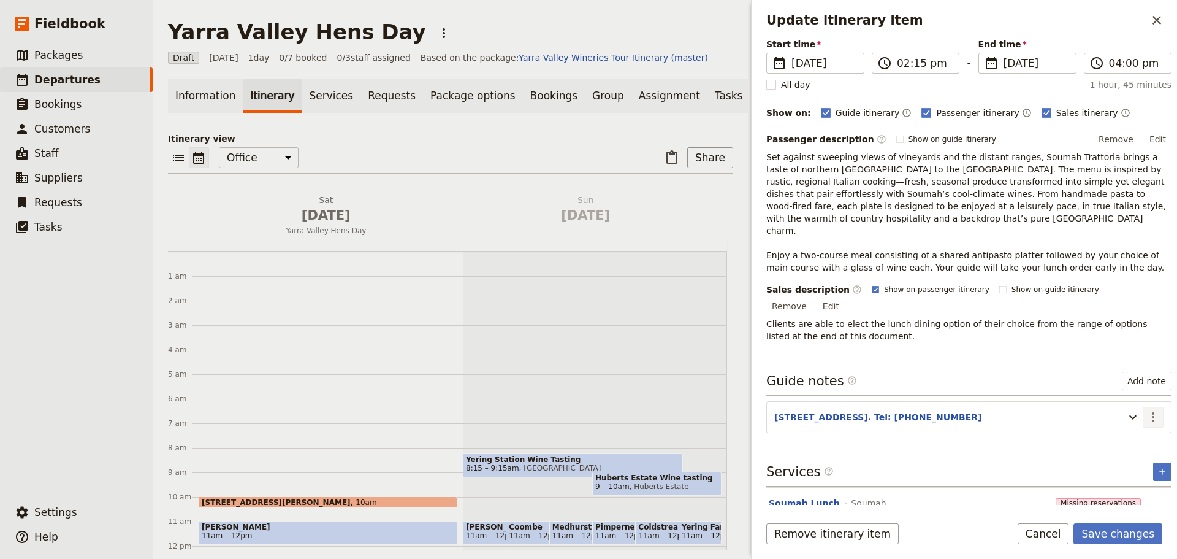
click at [1146, 410] on icon "Actions" at bounding box center [1153, 417] width 15 height 15
click at [1126, 410] on icon "Update itinerary item" at bounding box center [1133, 417] width 15 height 15
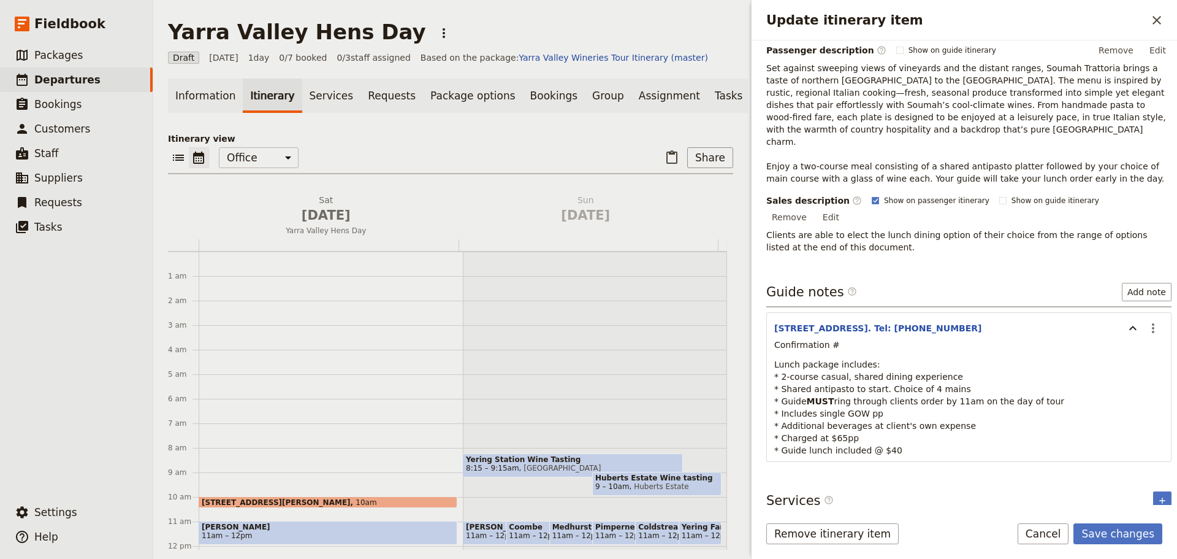
scroll to position [217, 0]
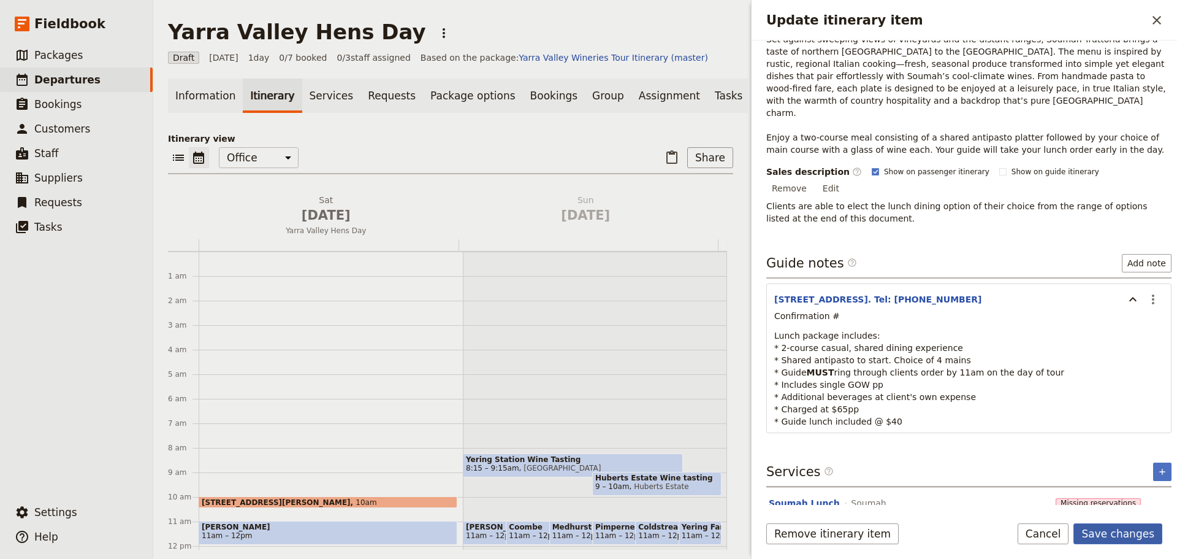
click at [1126, 535] on button "Save changes" at bounding box center [1117, 533] width 89 height 21
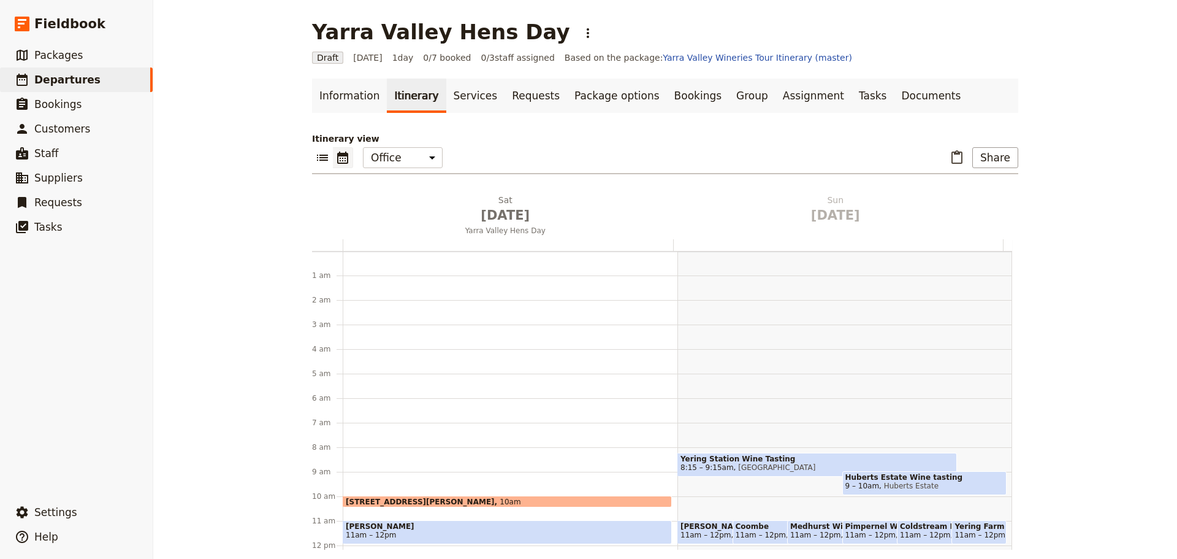
scroll to position [0, 0]
click at [986, 200] on icon "Delete Sun Aug 17" at bounding box center [989, 200] width 12 height 12
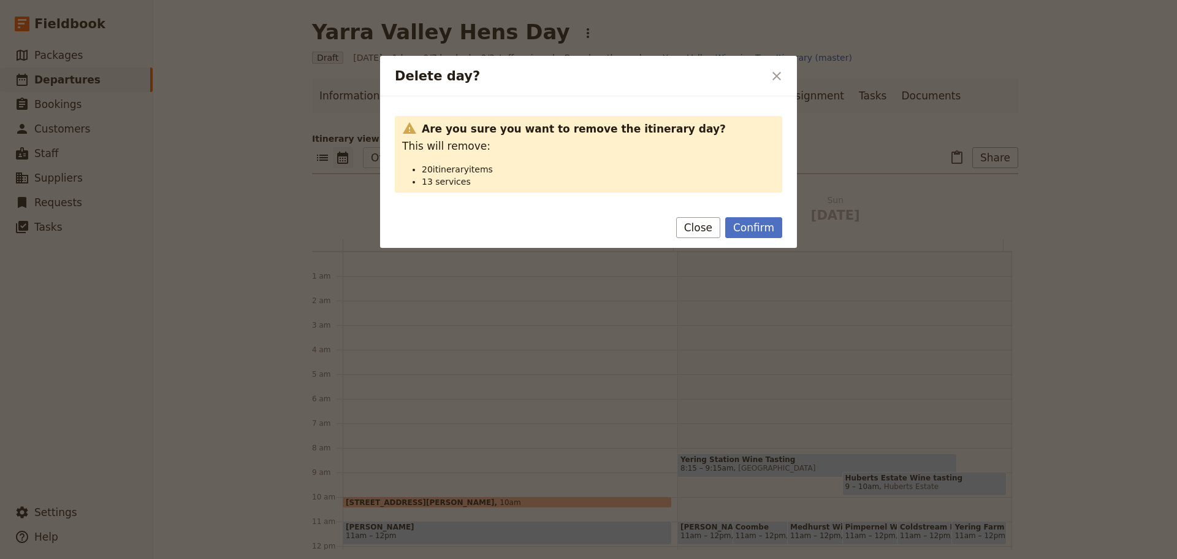
click at [768, 234] on button "Confirm" at bounding box center [753, 227] width 57 height 21
